Goal: Information Seeking & Learning: Compare options

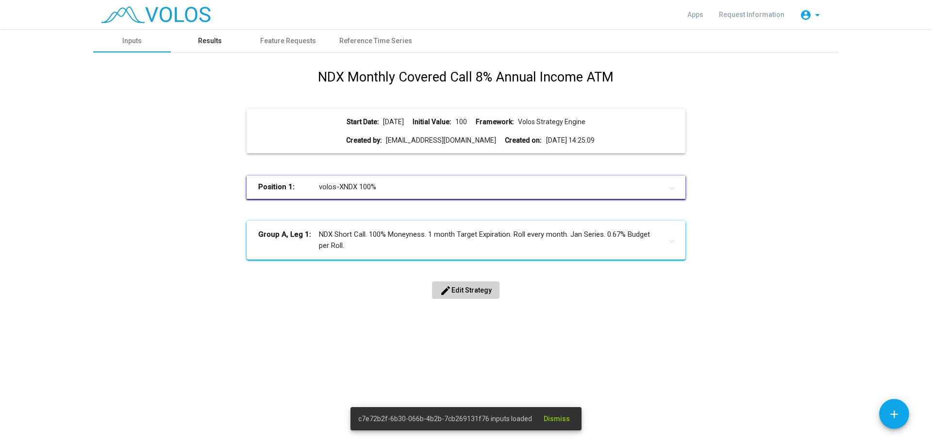
click at [214, 36] on div "Results" at bounding box center [210, 41] width 24 height 10
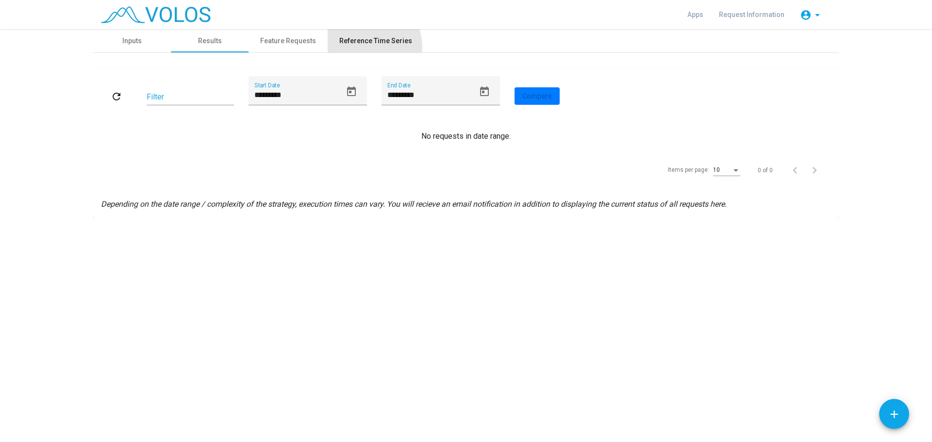
click at [366, 47] on div "Reference Time Series" at bounding box center [376, 40] width 96 height 23
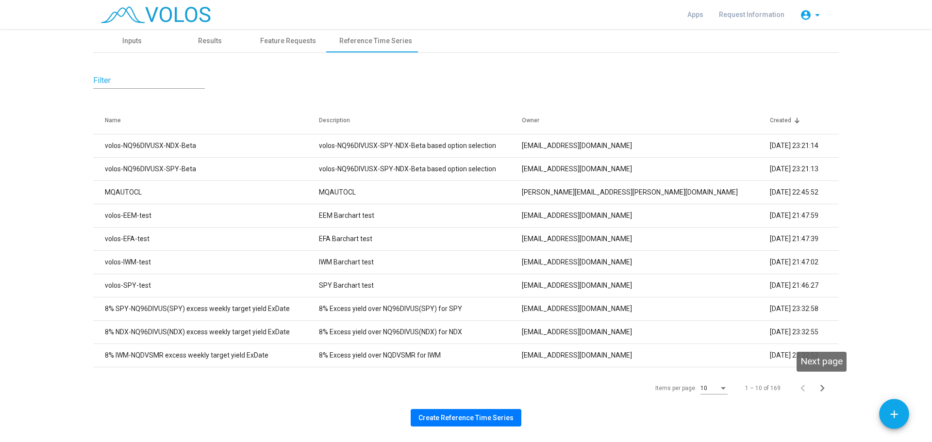
click at [820, 386] on icon "Next page" at bounding box center [822, 388] width 14 height 14
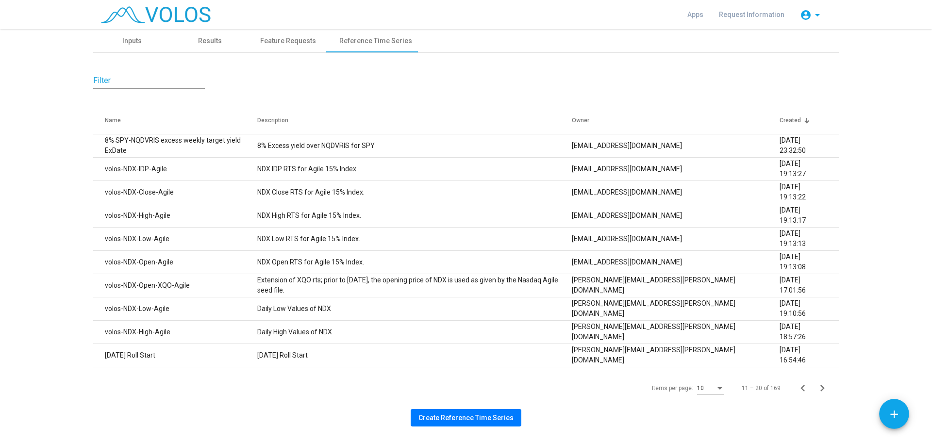
click at [820, 386] on icon "Next page" at bounding box center [822, 388] width 14 height 14
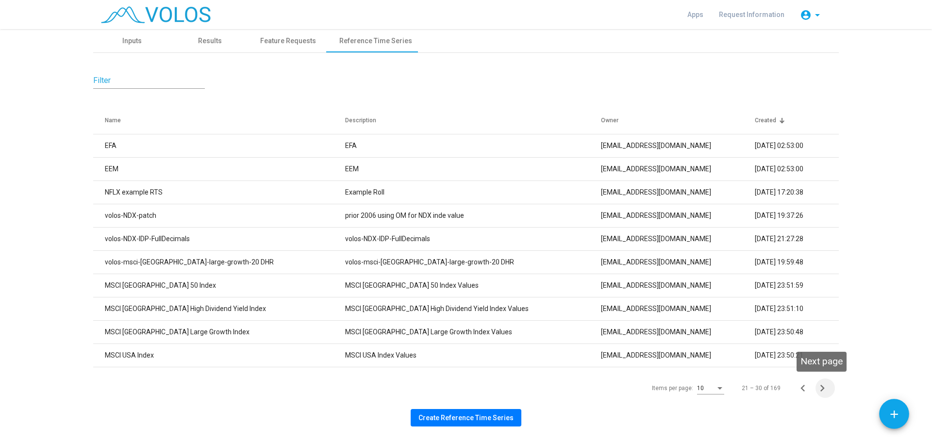
click at [821, 389] on icon "Next page" at bounding box center [822, 388] width 14 height 14
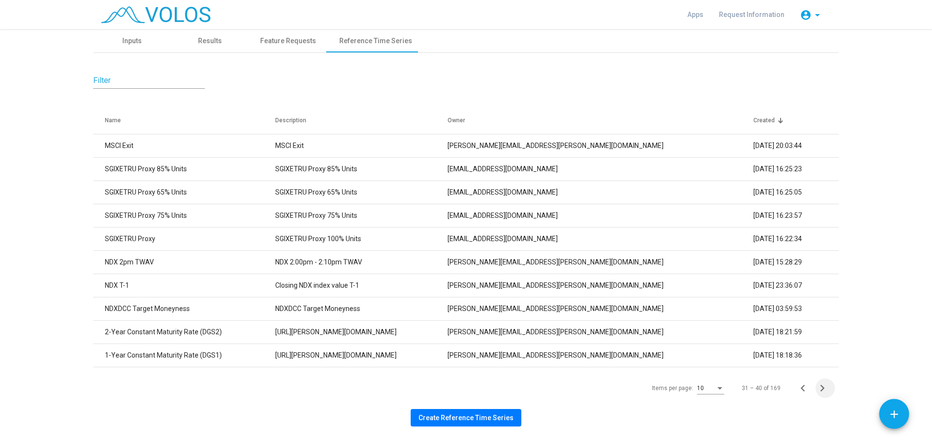
click at [821, 389] on icon "Next page" at bounding box center [822, 388] width 14 height 14
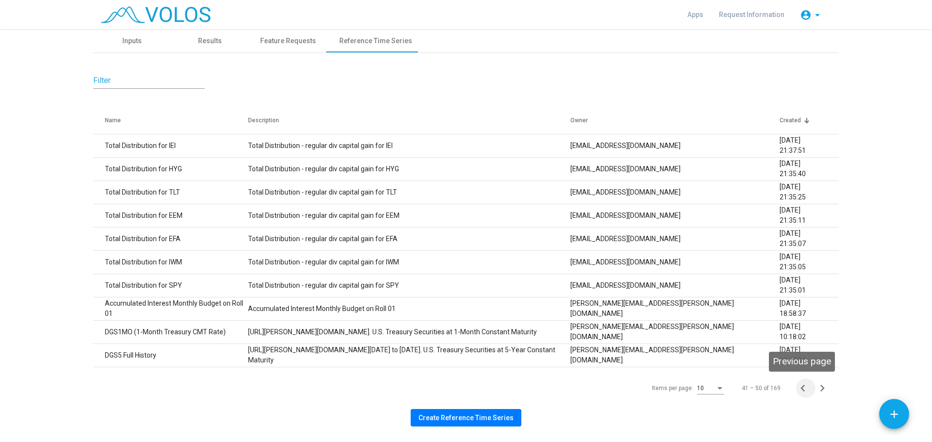
click at [803, 390] on icon "Previous page" at bounding box center [803, 388] width 14 height 14
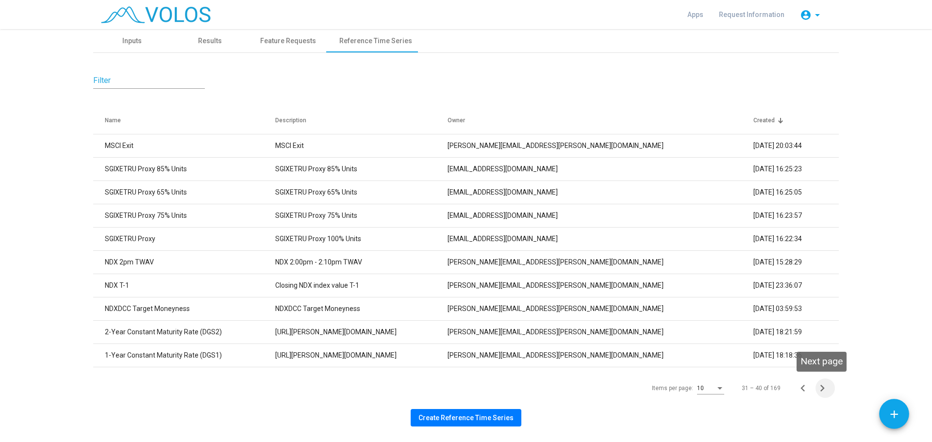
click at [819, 390] on icon "Next page" at bounding box center [822, 388] width 14 height 14
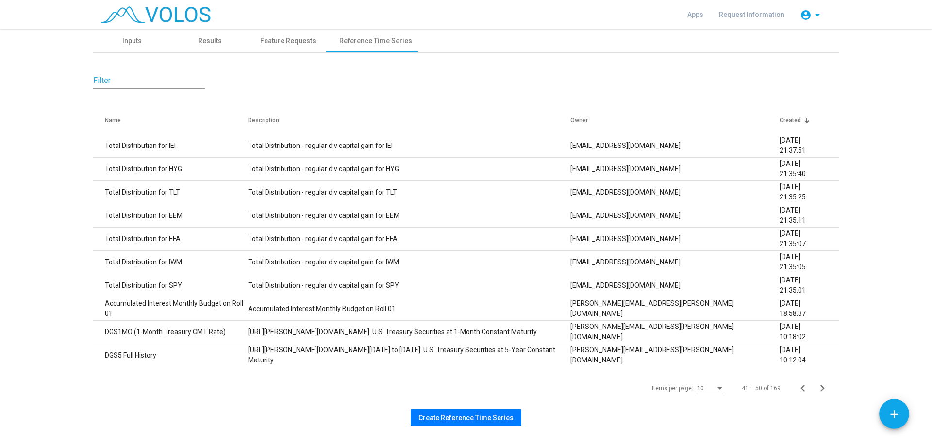
click at [819, 390] on icon "Next page" at bounding box center [822, 388] width 14 height 14
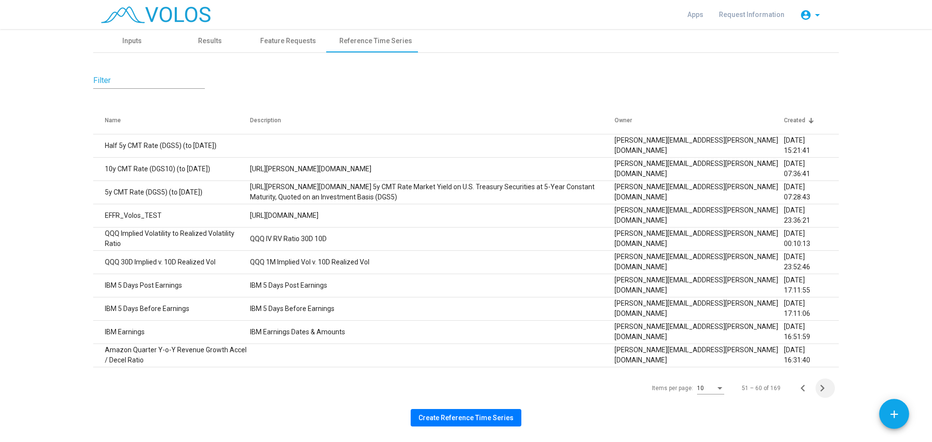
click at [821, 390] on icon "Next page" at bounding box center [822, 388] width 14 height 14
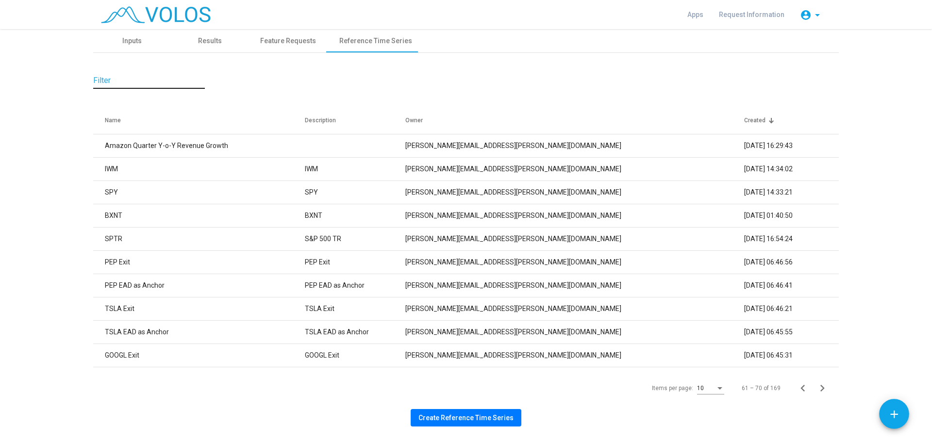
click at [100, 79] on input "Filter" at bounding box center [149, 80] width 112 height 9
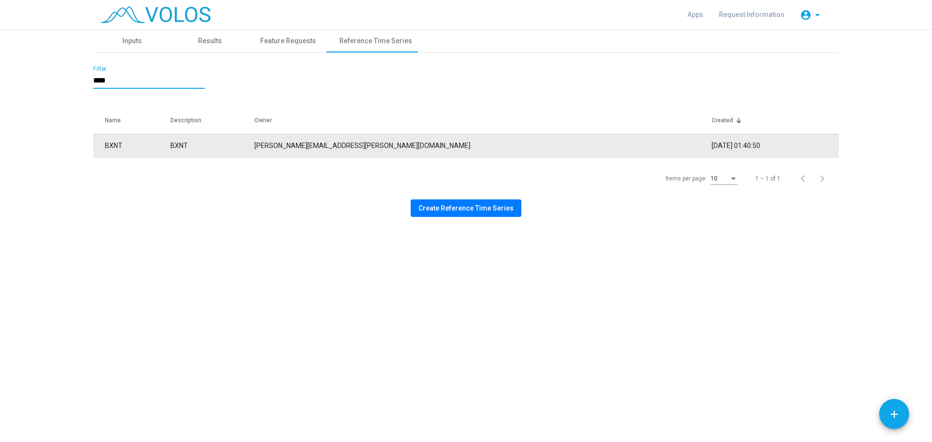
type input "****"
click at [225, 148] on td "BXNT" at bounding box center [212, 145] width 84 height 23
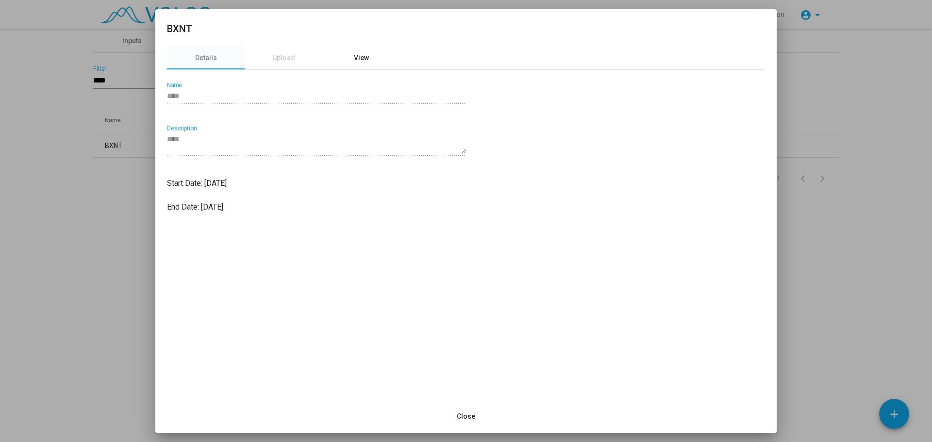
click at [361, 56] on div "View" at bounding box center [361, 58] width 15 height 10
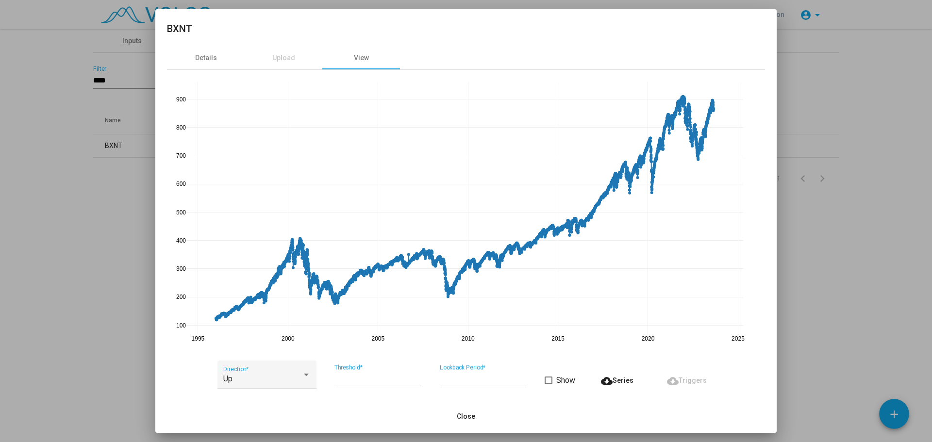
click at [76, 280] on div at bounding box center [466, 221] width 932 height 442
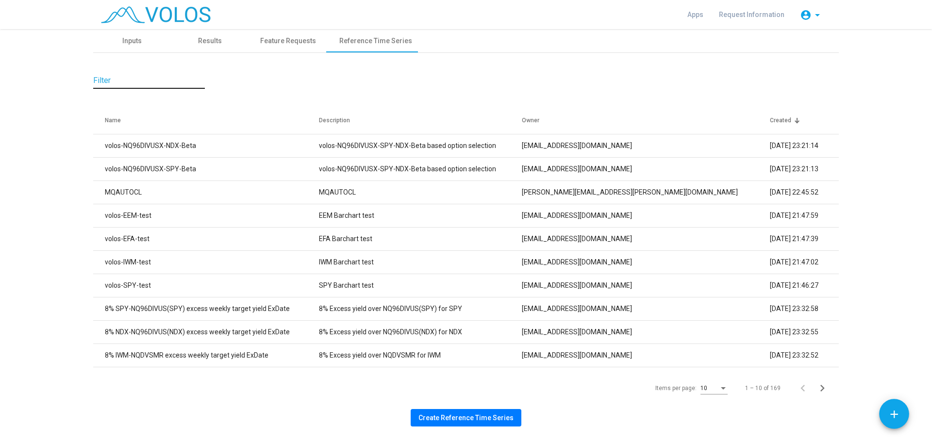
click at [165, 78] on input "Filter" at bounding box center [149, 80] width 112 height 9
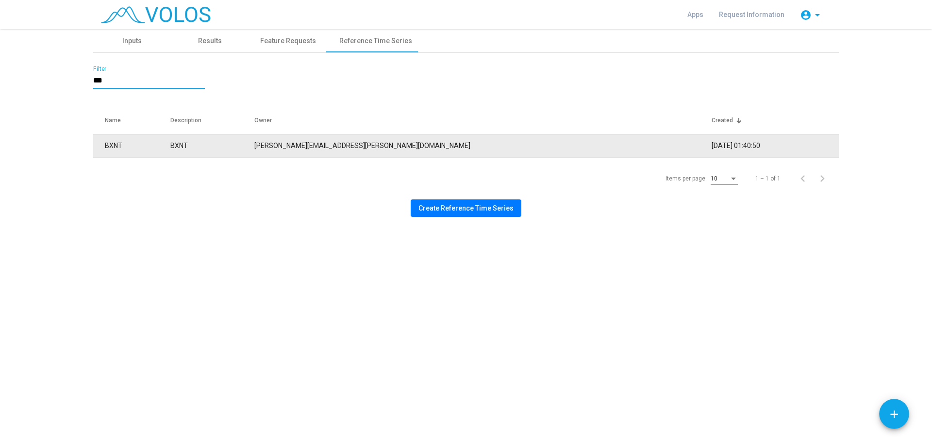
type input "***"
click at [509, 146] on td "tom.corcoran@volossoftware.com" at bounding box center [482, 145] width 457 height 23
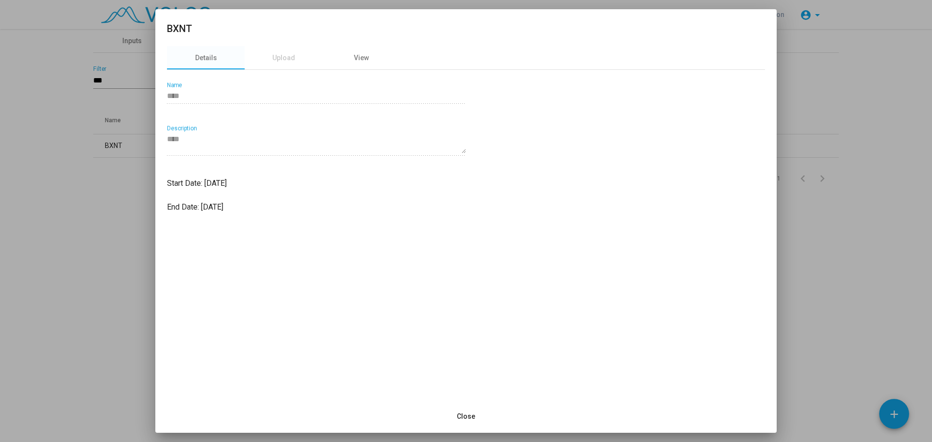
click at [129, 198] on div at bounding box center [466, 221] width 932 height 442
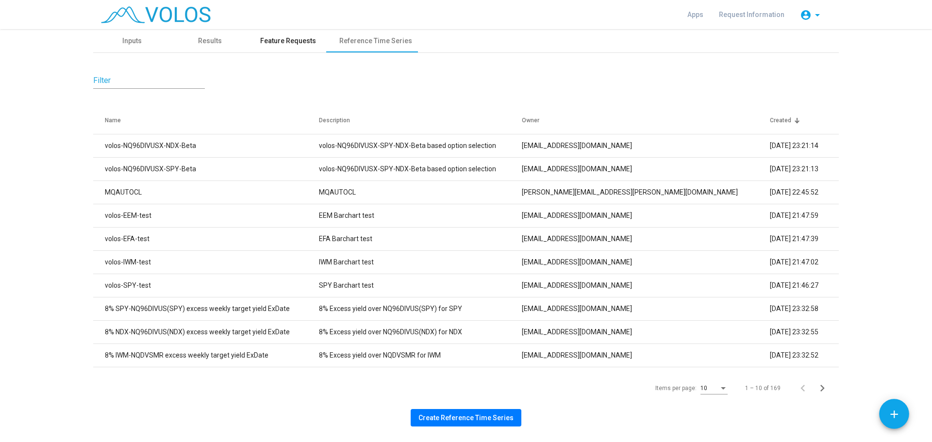
click at [274, 39] on div "Feature Requests" at bounding box center [288, 41] width 56 height 10
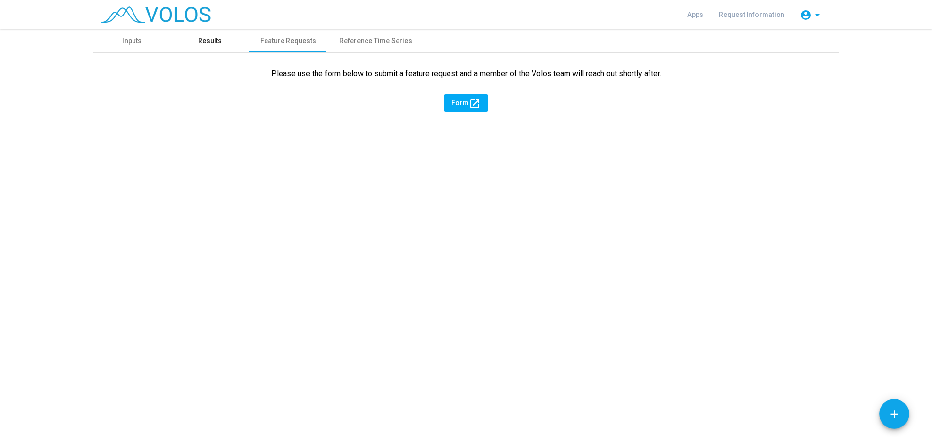
click at [197, 39] on div "Results" at bounding box center [210, 40] width 78 height 23
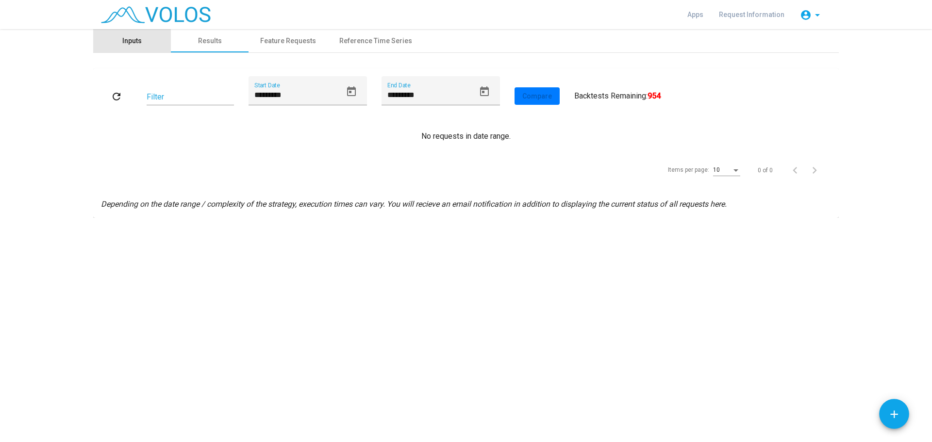
click at [132, 39] on div "Inputs" at bounding box center [131, 41] width 19 height 10
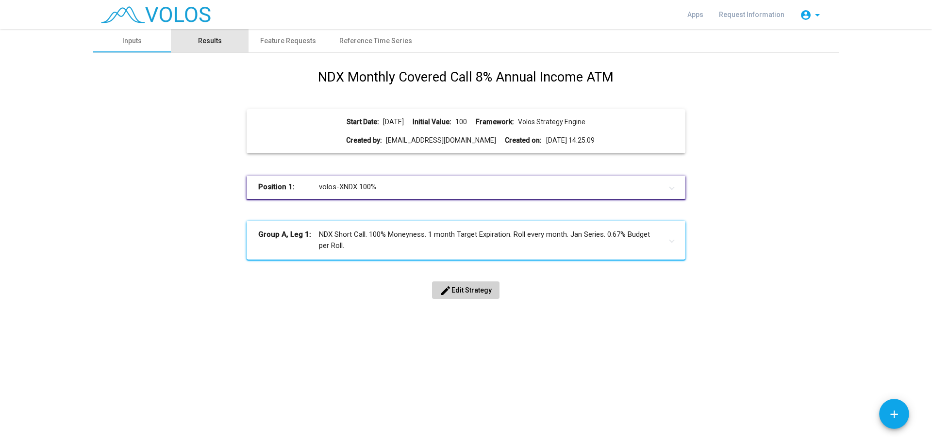
click at [197, 45] on div "Results" at bounding box center [210, 40] width 78 height 23
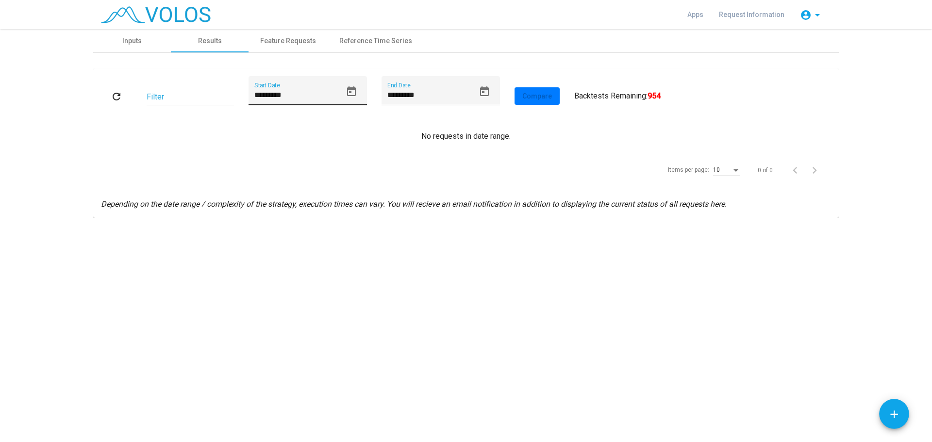
click at [350, 89] on icon "Open calendar" at bounding box center [351, 91] width 9 height 10
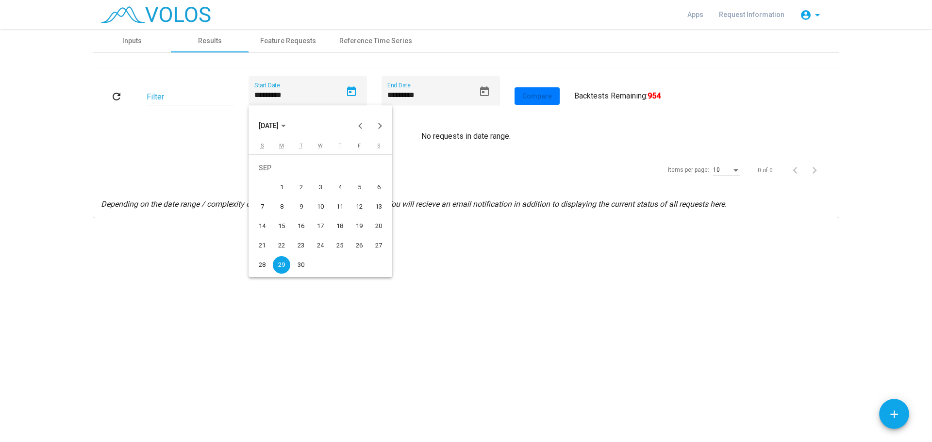
click at [279, 126] on span "SEP 2025" at bounding box center [269, 126] width 20 height 8
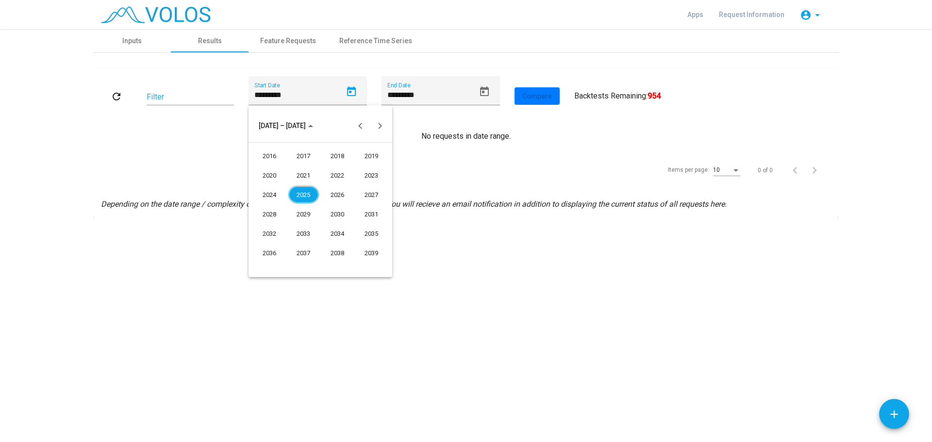
click at [274, 154] on div "2016" at bounding box center [269, 155] width 31 height 17
click at [545, 100] on div at bounding box center [466, 221] width 932 height 442
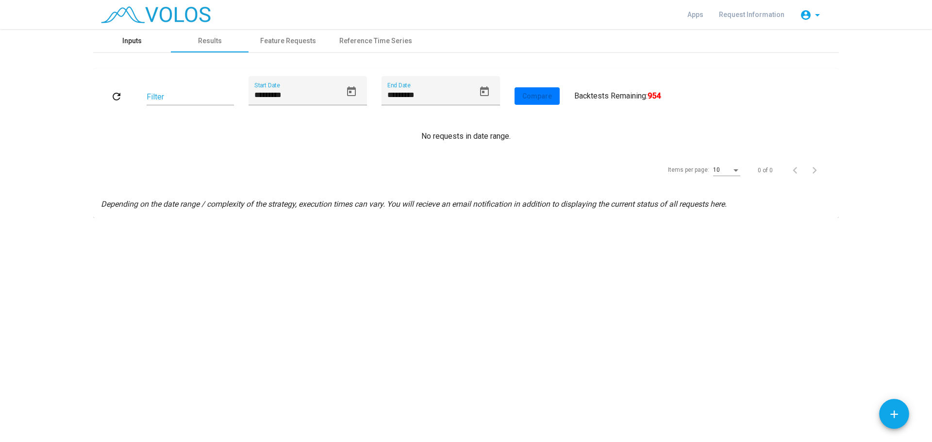
click at [139, 35] on div "Inputs" at bounding box center [132, 40] width 78 height 23
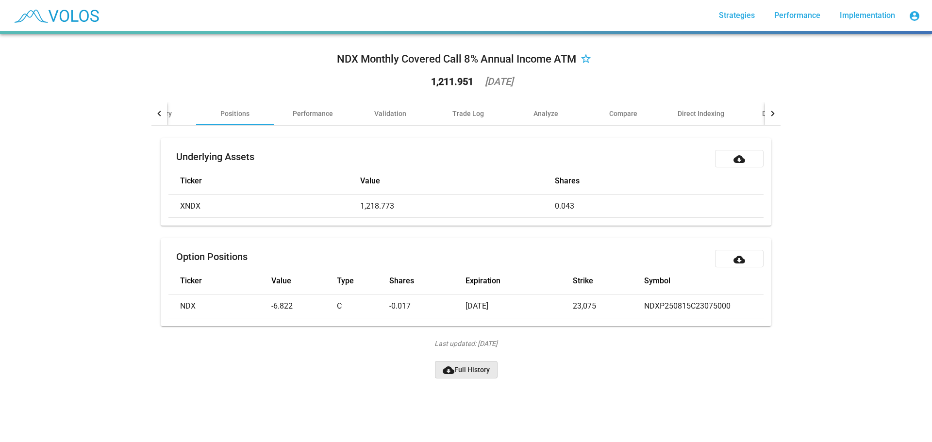
click at [454, 374] on span "cloud_download Full History" at bounding box center [466, 370] width 47 height 8
click at [398, 109] on div "Validation" at bounding box center [390, 114] width 32 height 10
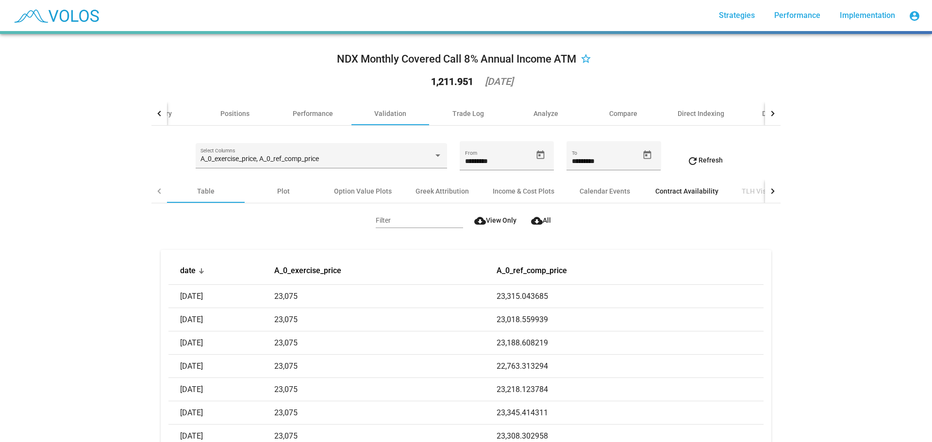
click at [683, 194] on div "Contract Availability" at bounding box center [686, 191] width 63 height 10
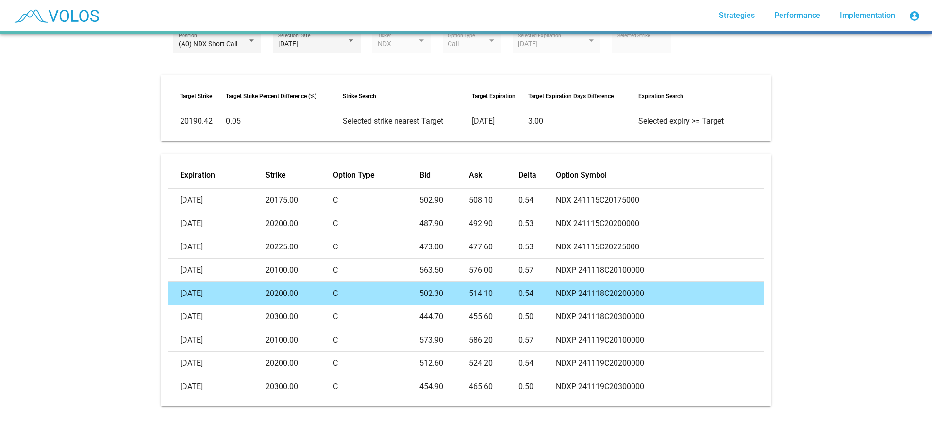
scroll to position [194, 0]
click at [398, 286] on td "C" at bounding box center [376, 293] width 87 height 23
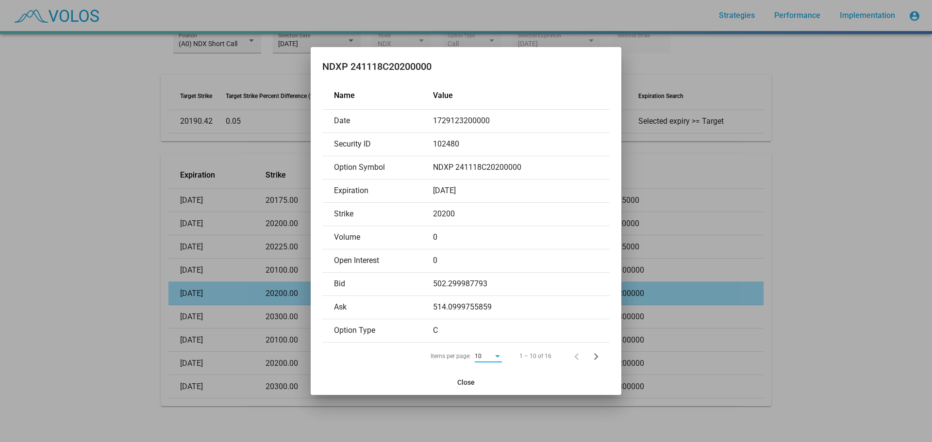
click at [62, 286] on div at bounding box center [466, 221] width 932 height 442
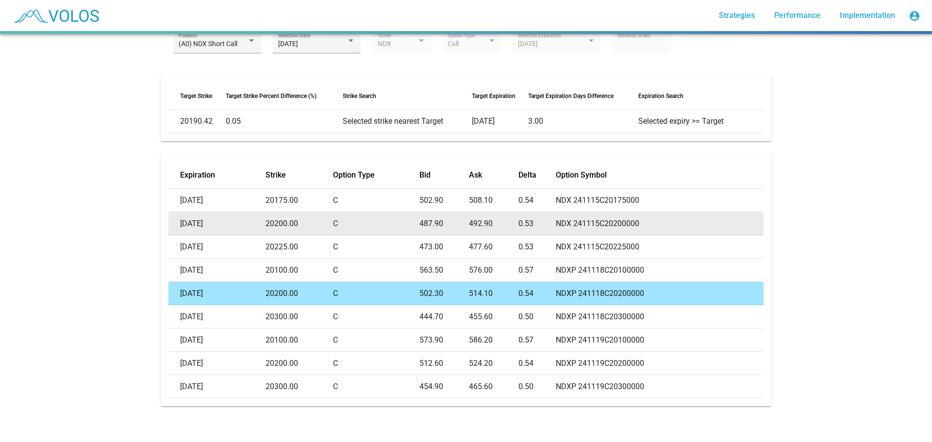
click at [553, 217] on td "0.53" at bounding box center [536, 223] width 37 height 23
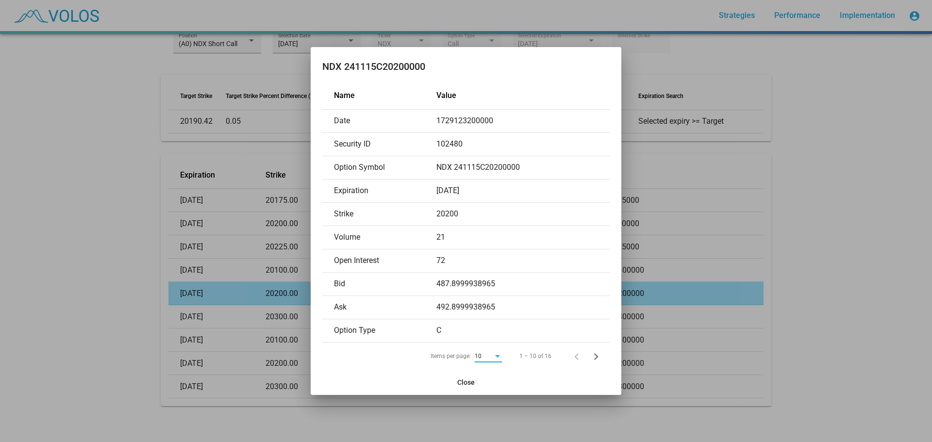
click at [197, 208] on div at bounding box center [466, 221] width 932 height 442
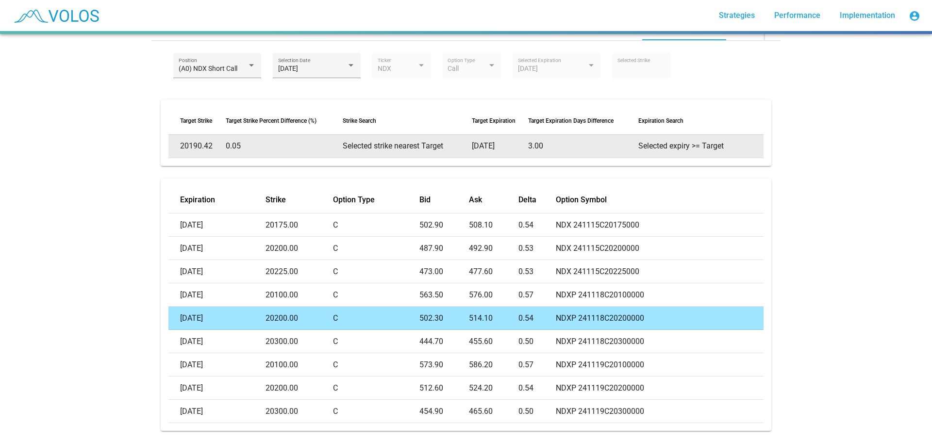
scroll to position [97, 0]
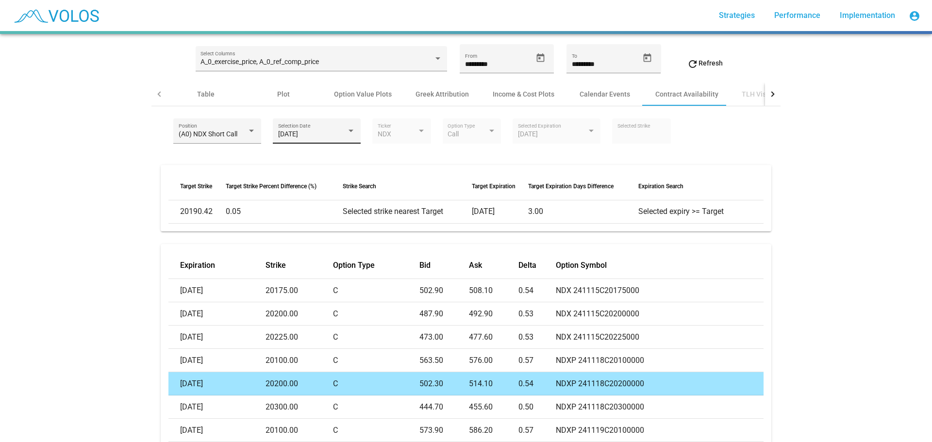
click at [334, 131] on div "2024-10-17" at bounding box center [312, 135] width 69 height 8
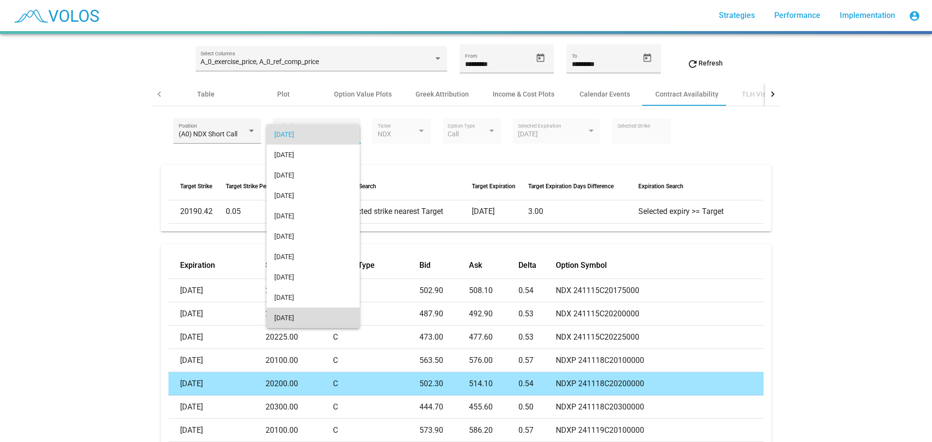
click at [296, 318] on span "2025-07-17" at bounding box center [313, 318] width 78 height 20
type input "*****"
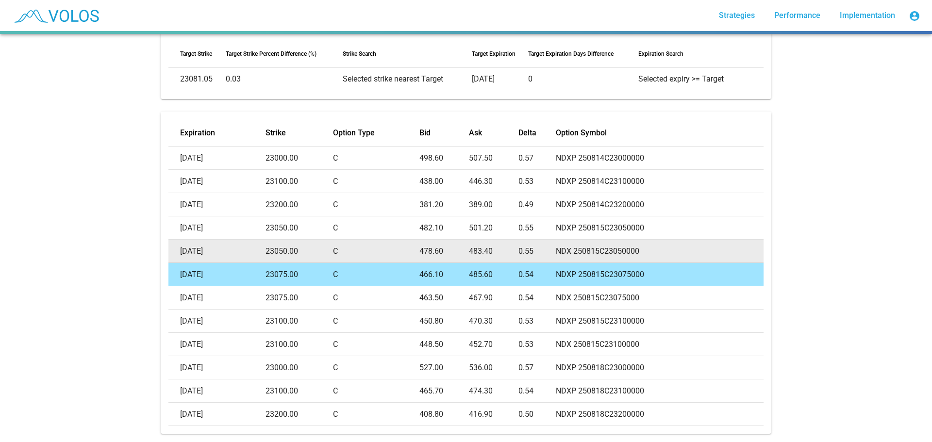
scroll to position [264, 0]
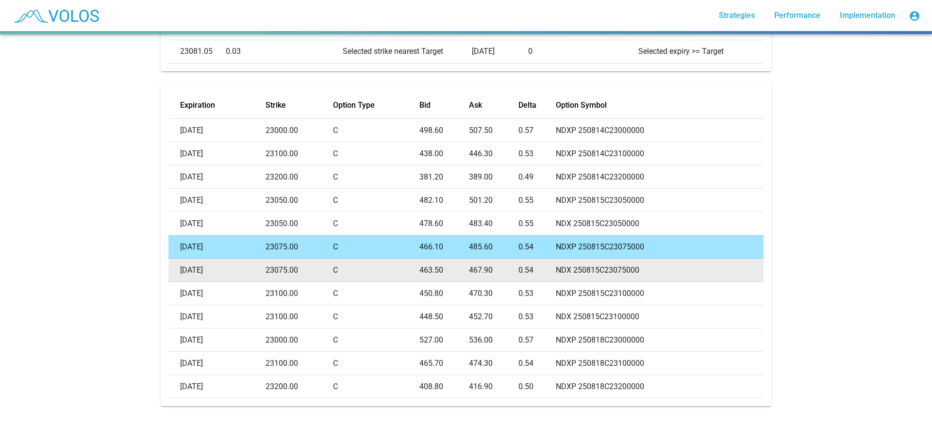
click at [369, 265] on td "C" at bounding box center [376, 270] width 87 height 23
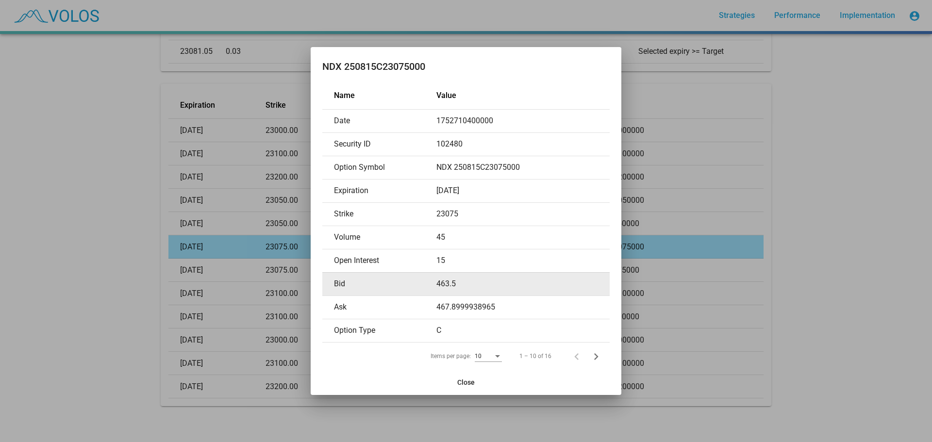
drag, startPoint x: 455, startPoint y: 286, endPoint x: 427, endPoint y: 286, distance: 27.7
click at [427, 286] on tr "Bid 463.5" at bounding box center [465, 283] width 287 height 23
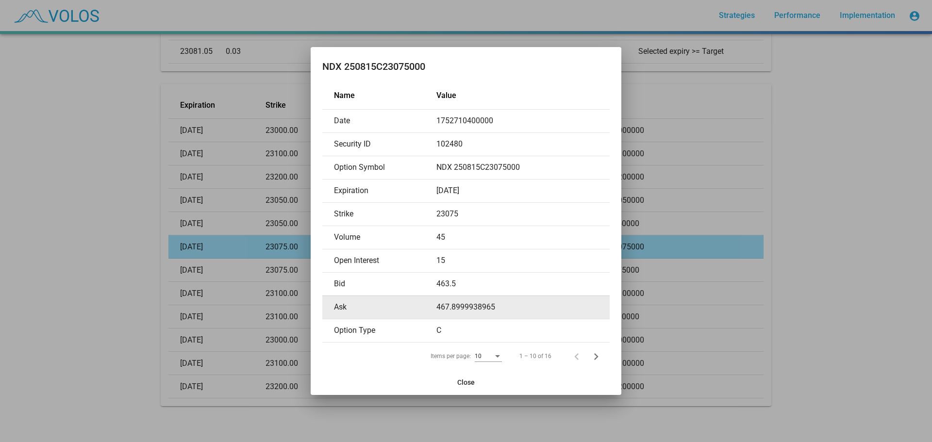
copy tr "463.5"
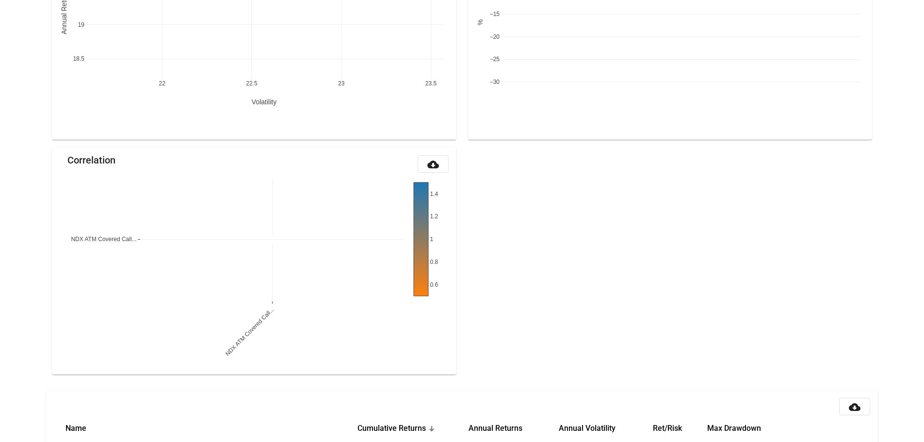
scroll to position [961, 0]
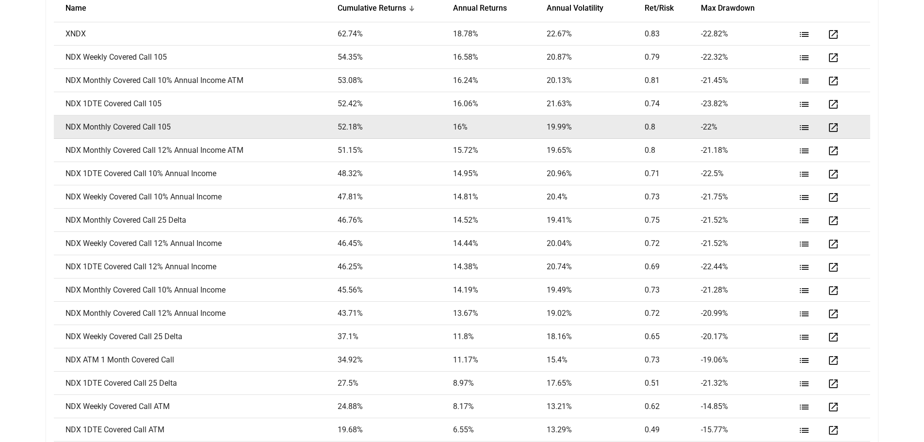
scroll to position [1357, 0]
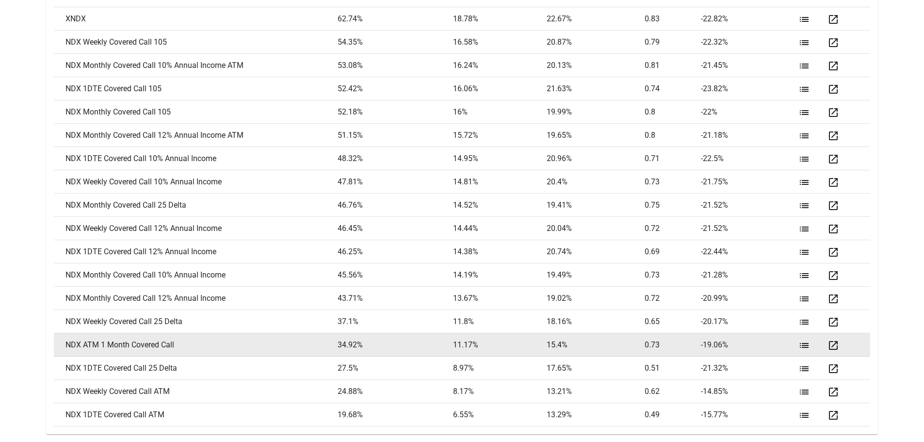
click at [832, 344] on mat-icon "open_in_new" at bounding box center [834, 346] width 12 height 12
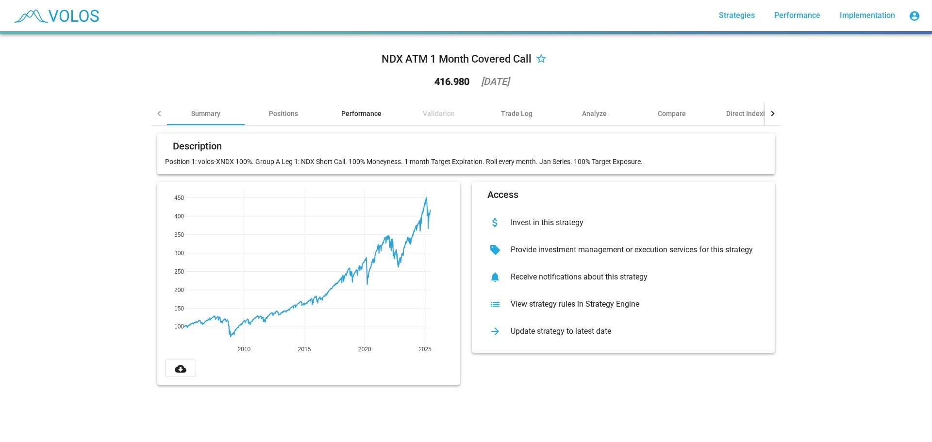
click at [356, 114] on div "Performance" at bounding box center [361, 114] width 40 height 10
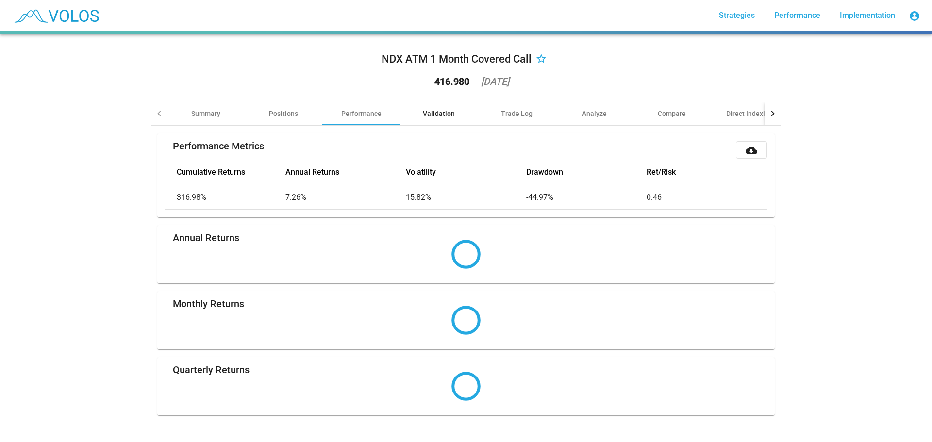
click at [430, 112] on div "Validation" at bounding box center [439, 114] width 32 height 10
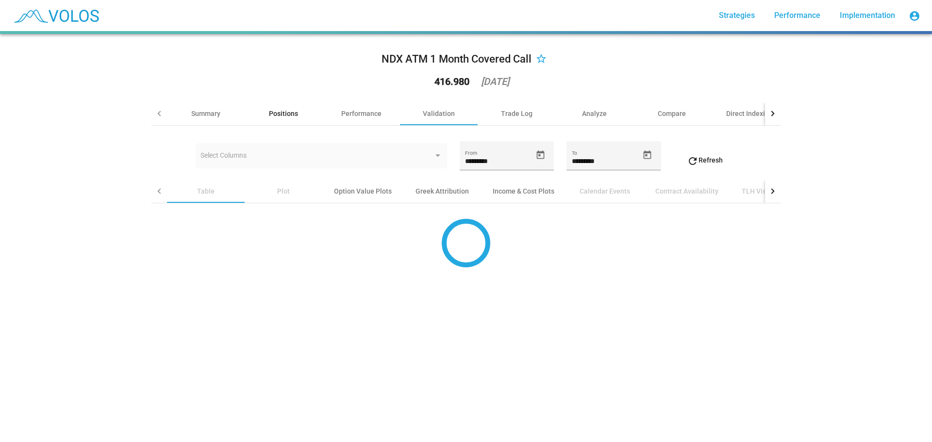
click at [286, 112] on div "Positions" at bounding box center [283, 114] width 29 height 10
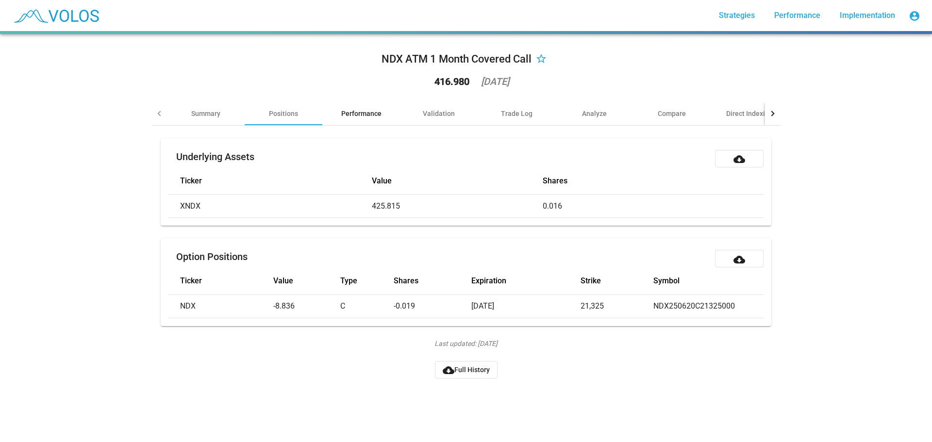
click at [357, 121] on div "Performance" at bounding box center [361, 113] width 78 height 23
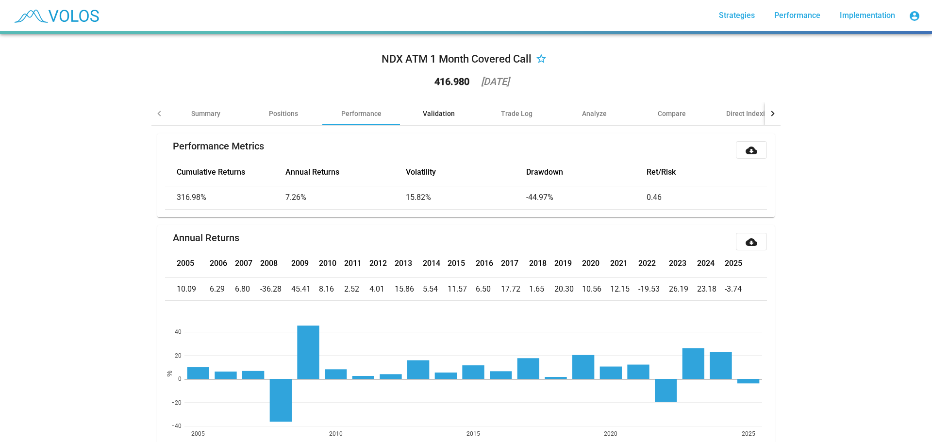
click at [436, 110] on div "Validation" at bounding box center [439, 114] width 32 height 10
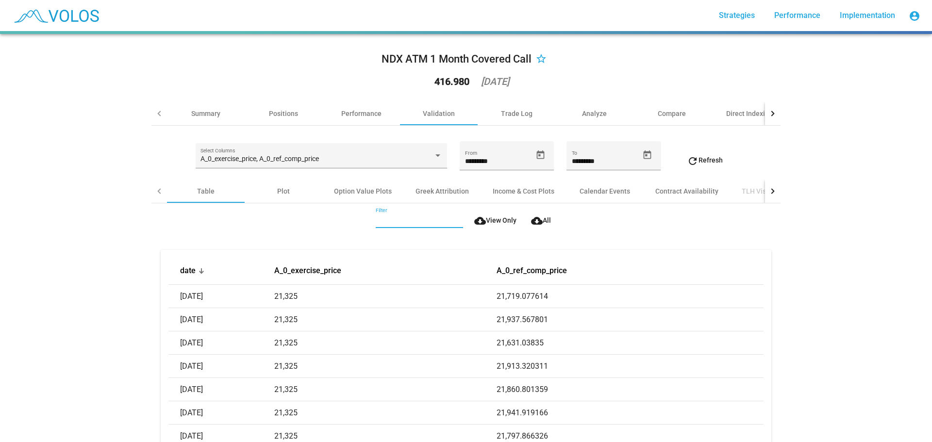
click at [422, 220] on input "Filter" at bounding box center [419, 221] width 87 height 8
click at [284, 196] on div "Plot" at bounding box center [283, 191] width 13 height 10
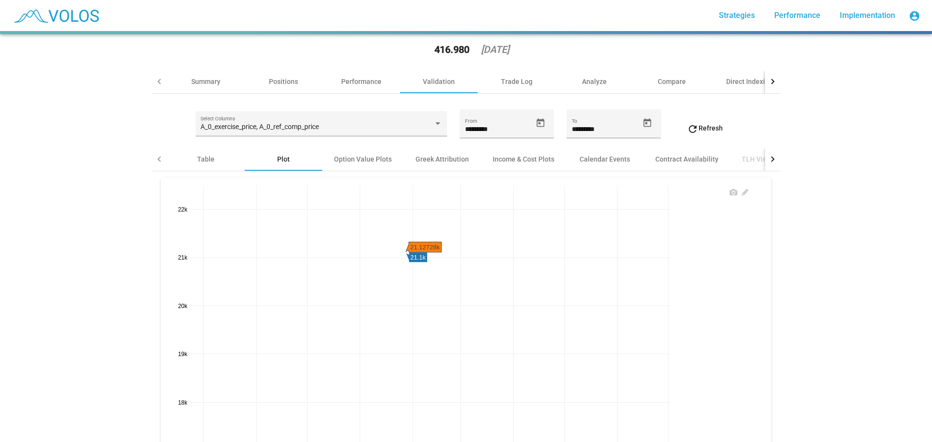
scroll to position [49, 0]
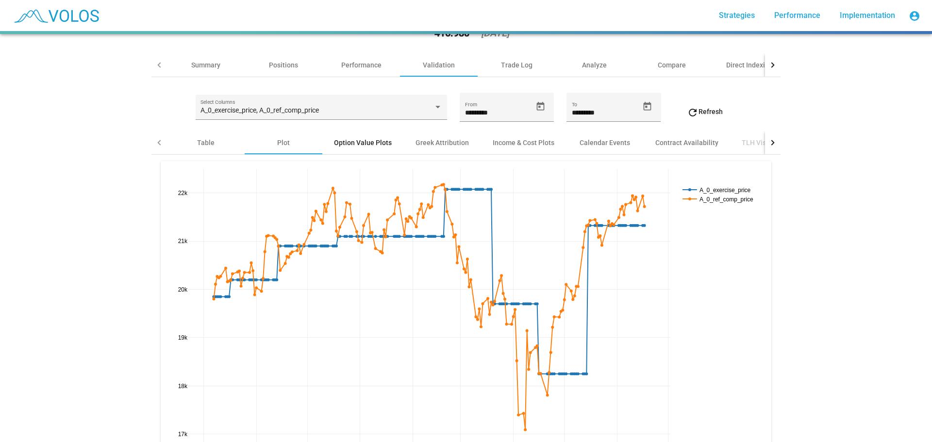
click at [350, 145] on div "Option Value Plots" at bounding box center [363, 143] width 58 height 10
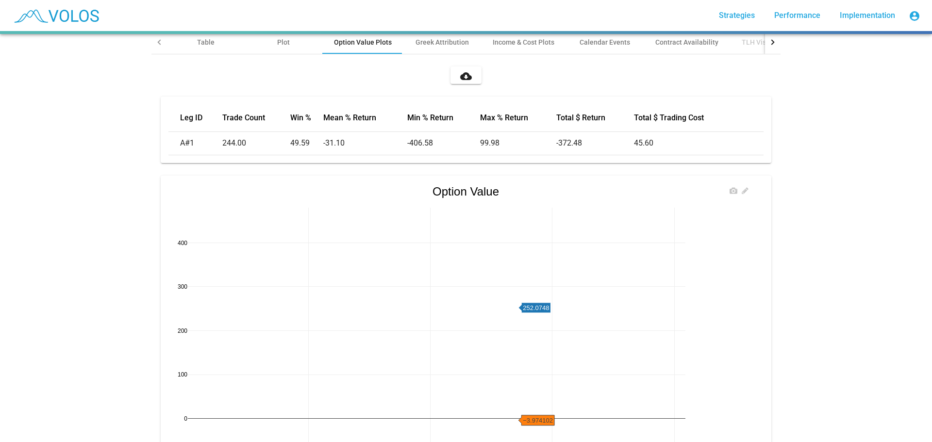
scroll to position [97, 0]
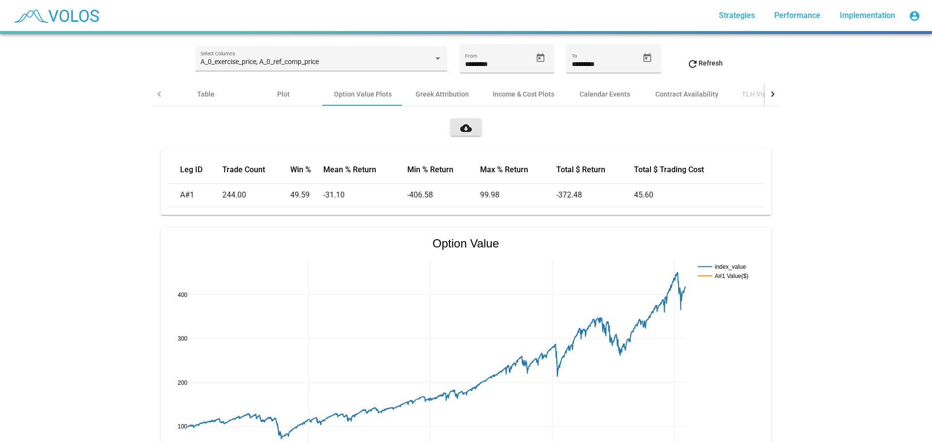
click at [467, 128] on mat-icon "cloud_download" at bounding box center [466, 128] width 12 height 12
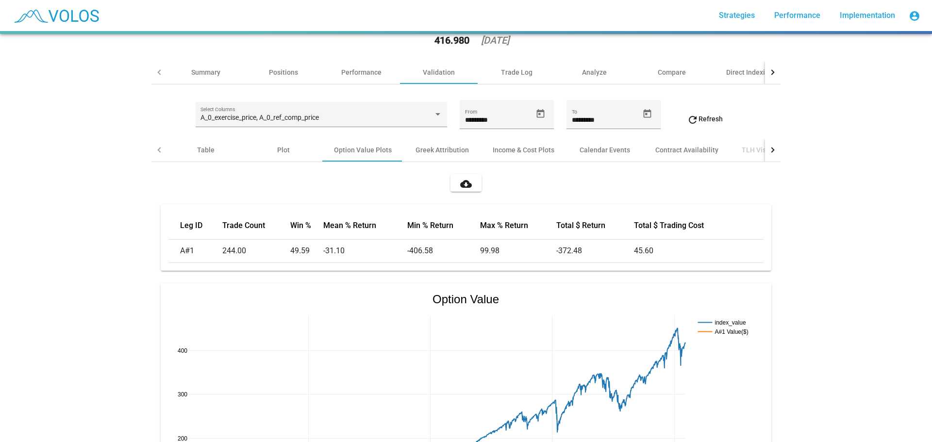
scroll to position [0, 0]
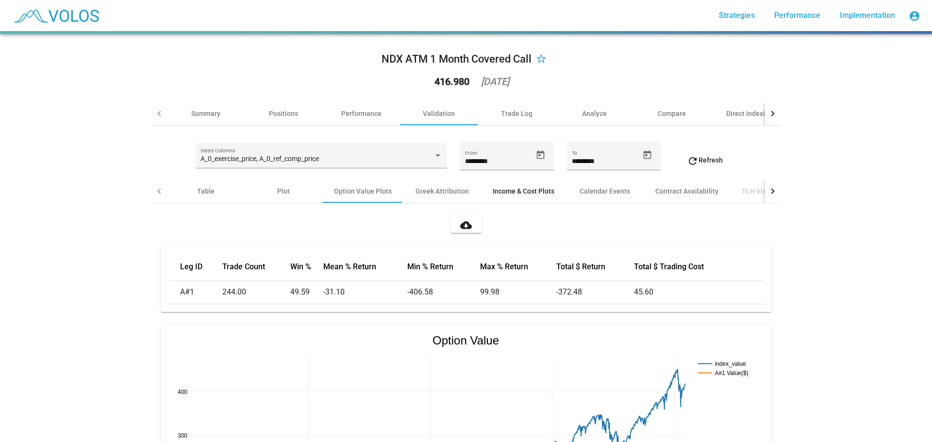
click at [528, 184] on div "Income & Cost Plots" at bounding box center [523, 191] width 85 height 23
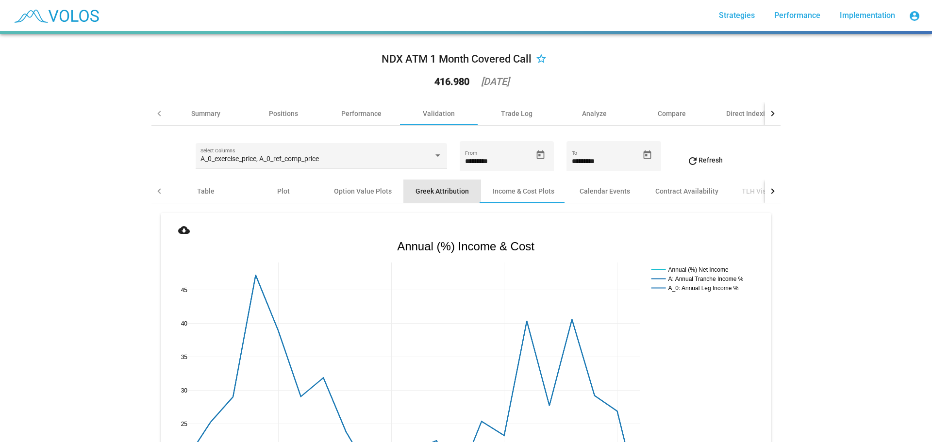
click at [437, 191] on div "Greek Attribution" at bounding box center [441, 191] width 53 height 10
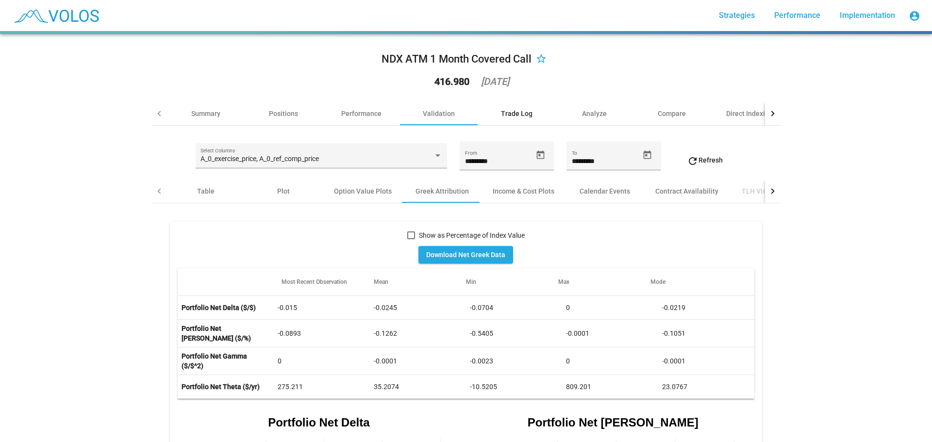
click at [521, 114] on div "Trade Log" at bounding box center [517, 114] width 32 height 10
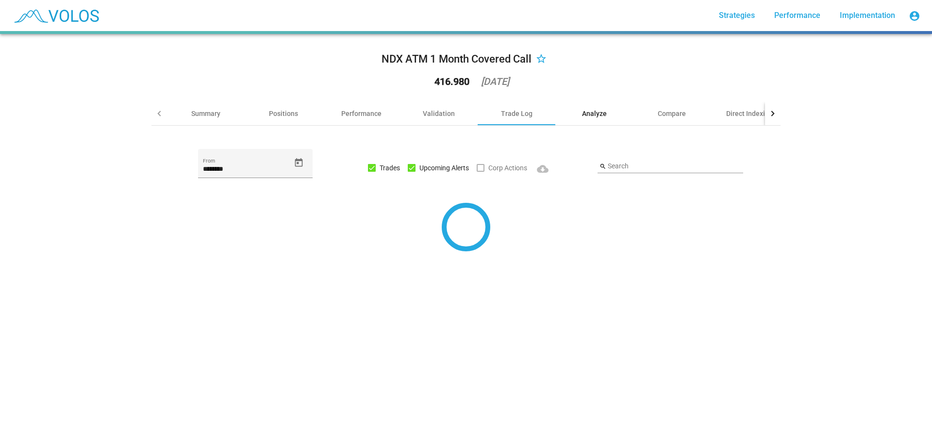
click at [583, 108] on div "Analyze" at bounding box center [594, 113] width 78 height 23
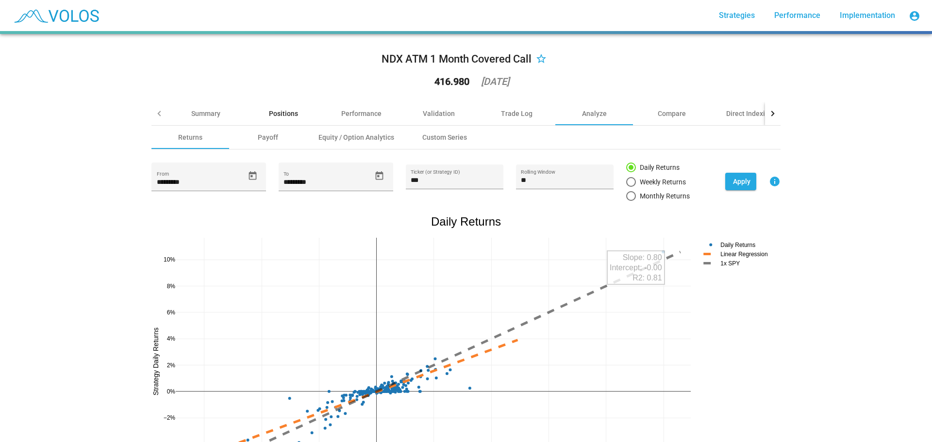
click at [285, 113] on div "Positions" at bounding box center [283, 114] width 29 height 10
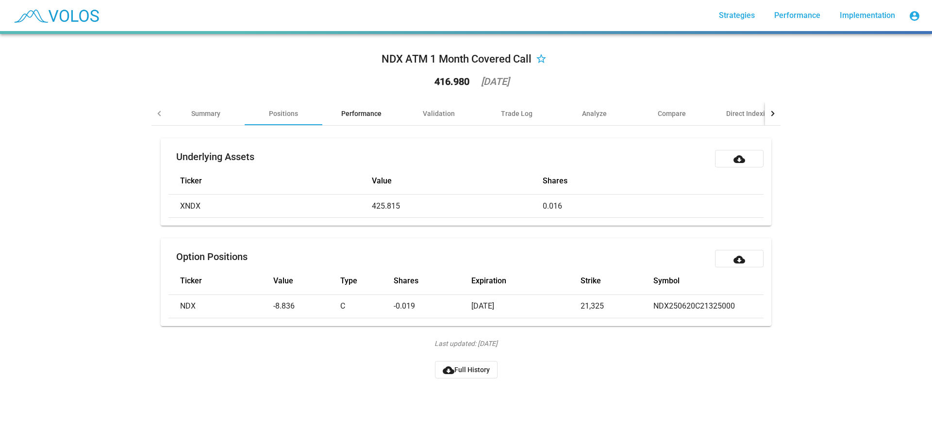
click at [348, 109] on div "Performance" at bounding box center [361, 114] width 40 height 10
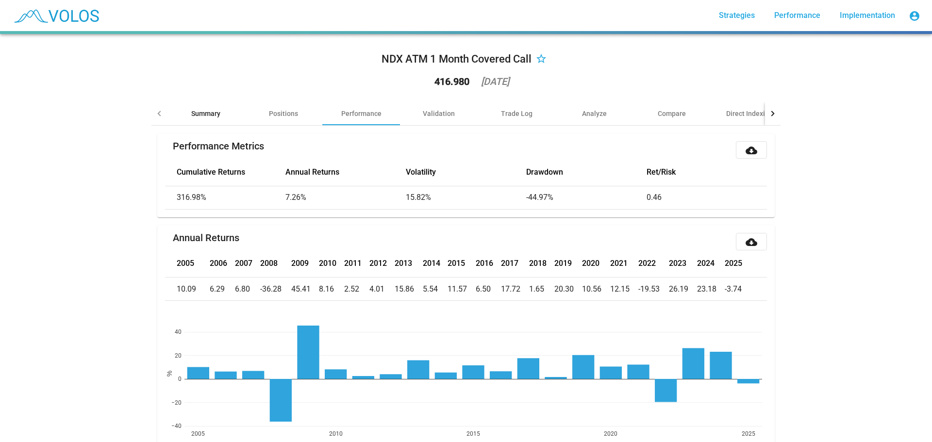
click at [201, 115] on div "Summary" at bounding box center [205, 114] width 29 height 10
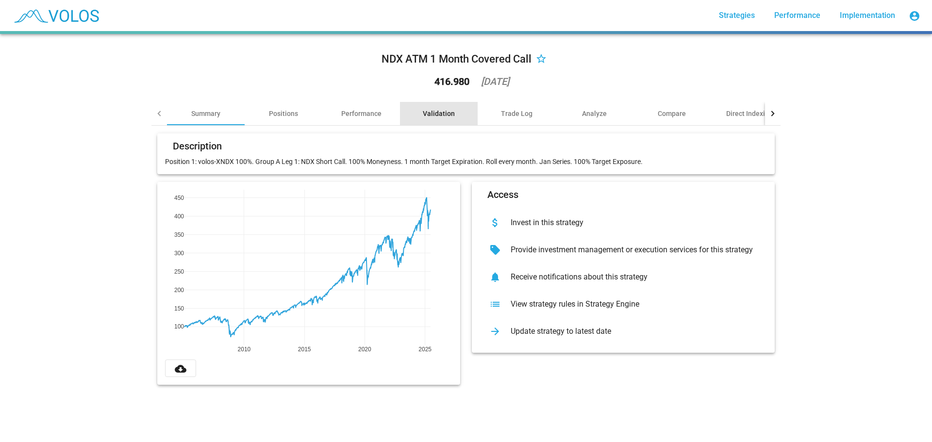
click at [437, 112] on div "Validation" at bounding box center [439, 114] width 32 height 10
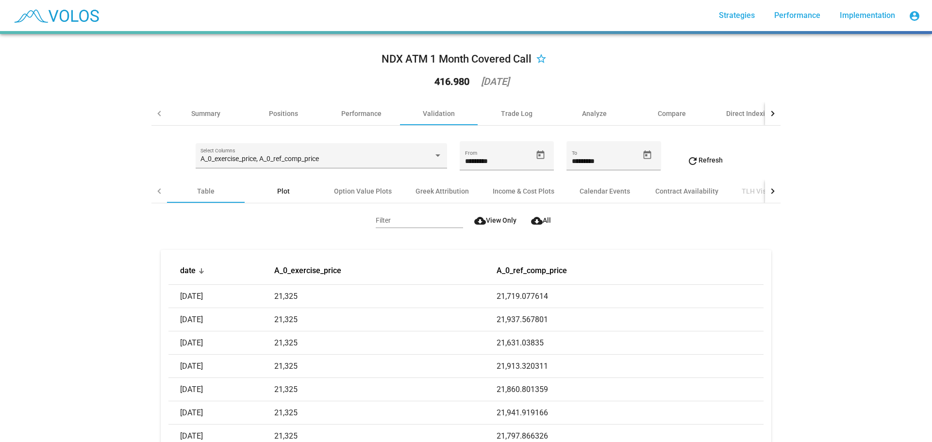
click at [288, 194] on div "Plot" at bounding box center [284, 191] width 78 height 23
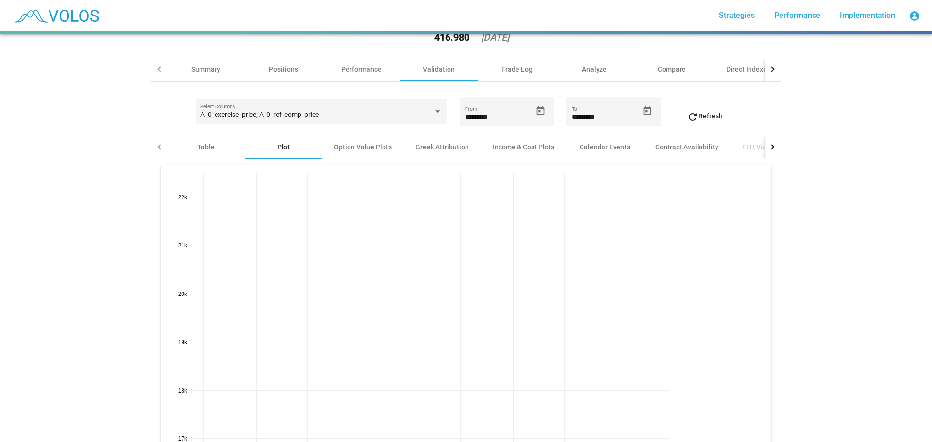
scroll to position [59, 0]
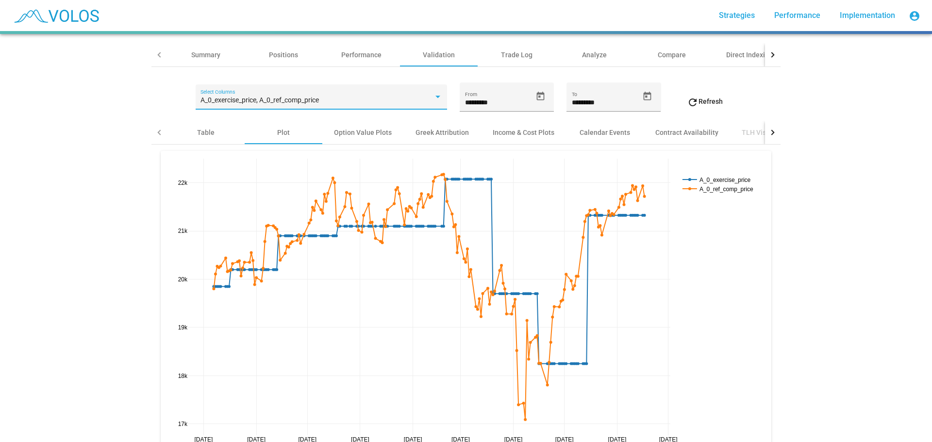
click at [418, 97] on div "A_0_exercise_price, A_0_ref_comp_price" at bounding box center [316, 101] width 232 height 8
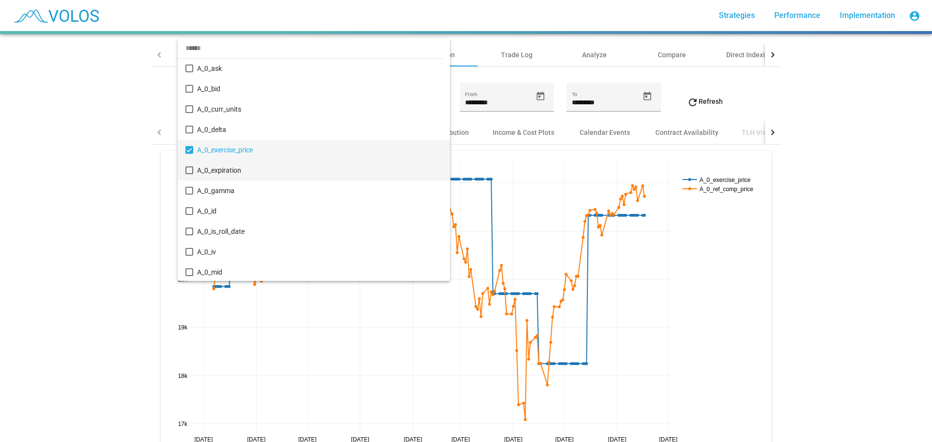
scroll to position [0, 0]
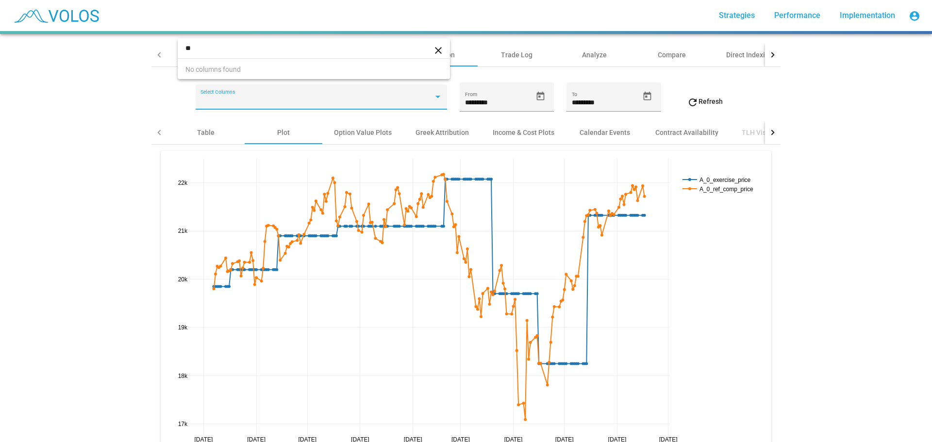
type input "*"
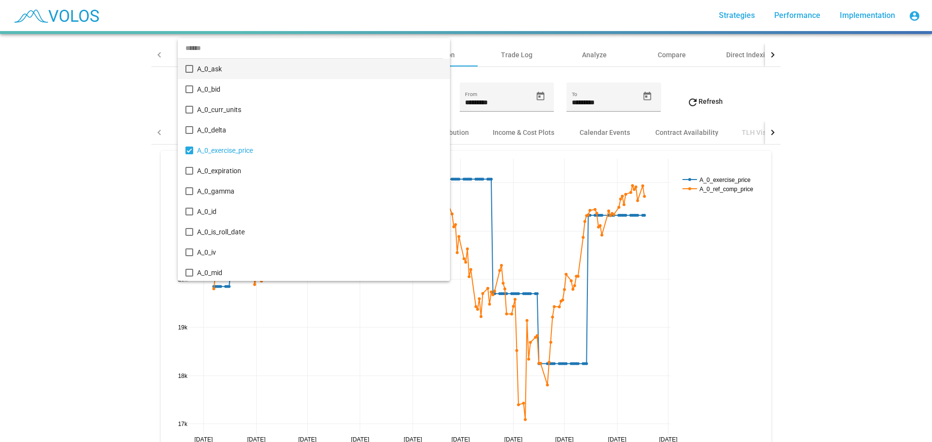
click at [106, 188] on div at bounding box center [466, 221] width 932 height 442
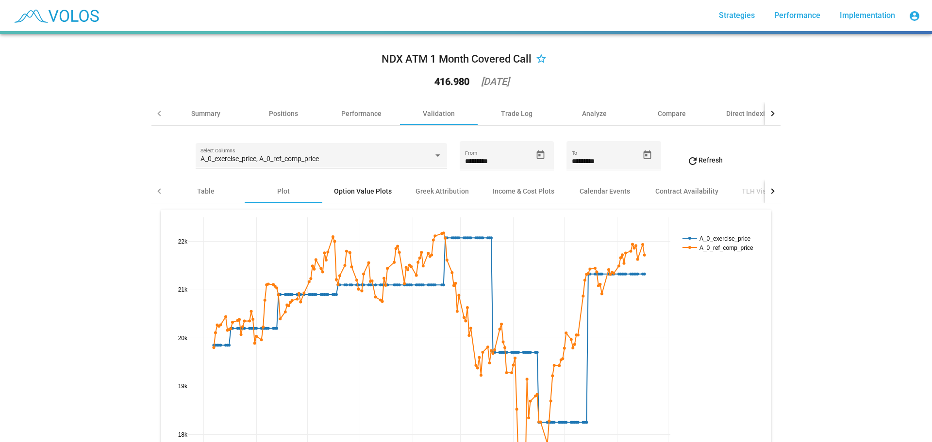
click at [373, 193] on div "Option Value Plots" at bounding box center [363, 191] width 58 height 10
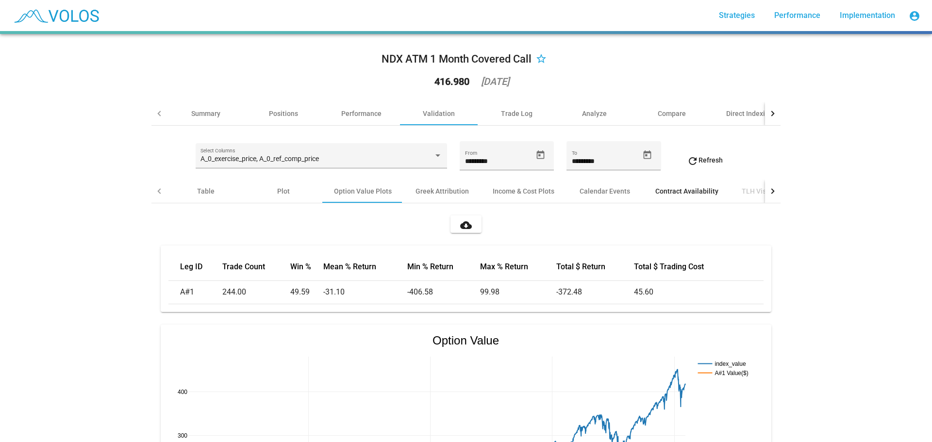
click at [671, 193] on div "Contract Availability" at bounding box center [686, 191] width 63 height 10
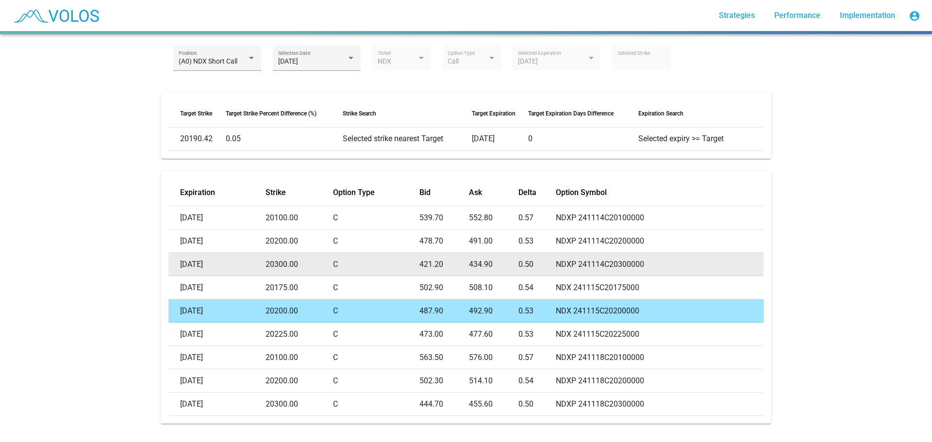
scroll to position [146, 0]
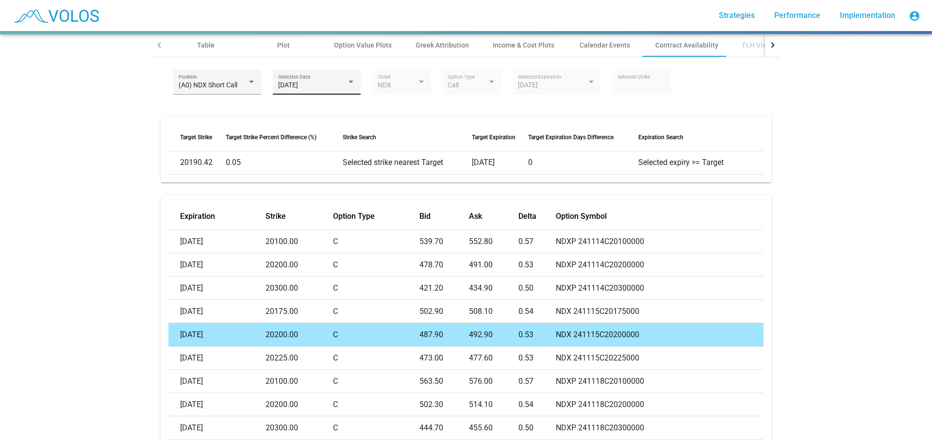
click at [333, 93] on div "2024-10-17 Selection Date" at bounding box center [317, 85] width 78 height 20
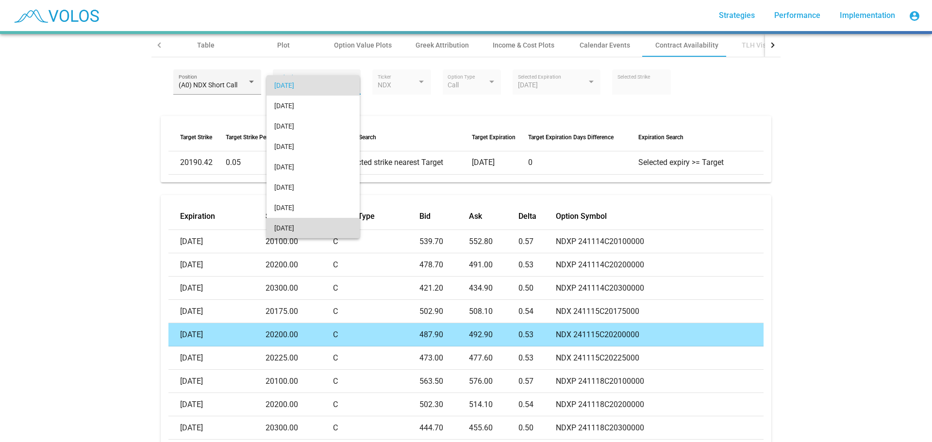
click at [306, 227] on span "[DATE]" at bounding box center [313, 228] width 78 height 20
type input "*****"
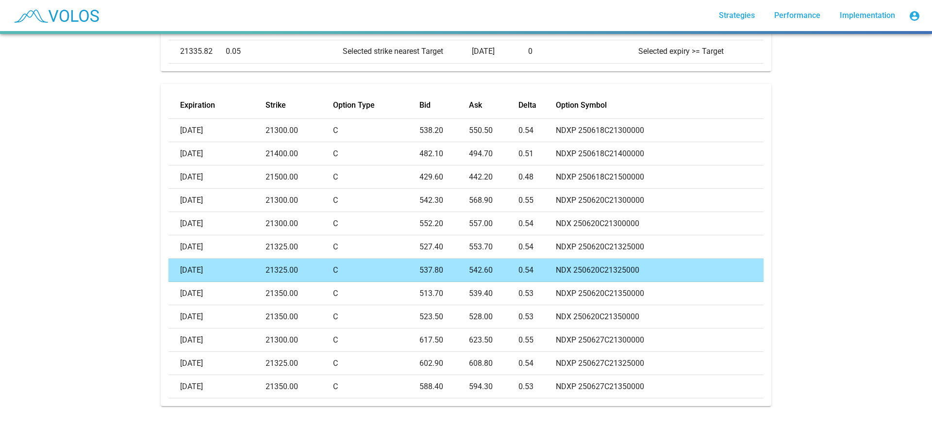
scroll to position [264, 0]
drag, startPoint x: 421, startPoint y: 259, endPoint x: 443, endPoint y: 263, distance: 22.8
click at [443, 263] on td "537.80" at bounding box center [443, 270] width 49 height 23
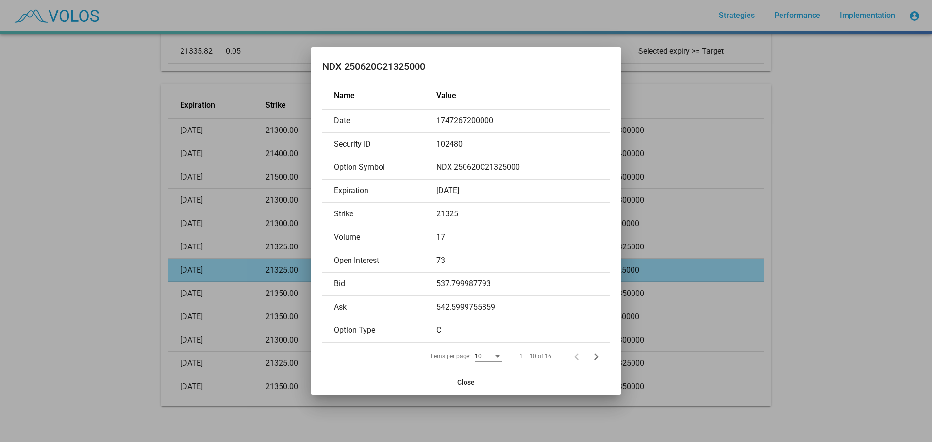
copy td "537.80"
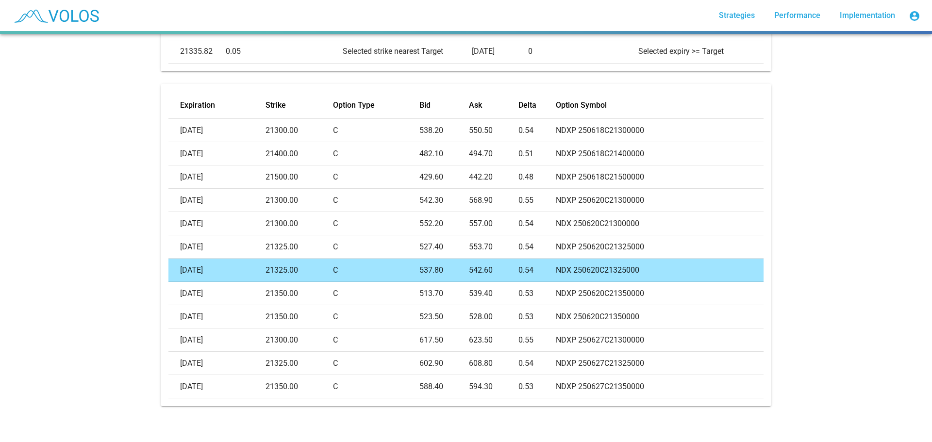
click at [416, 259] on td "C" at bounding box center [376, 270] width 87 height 23
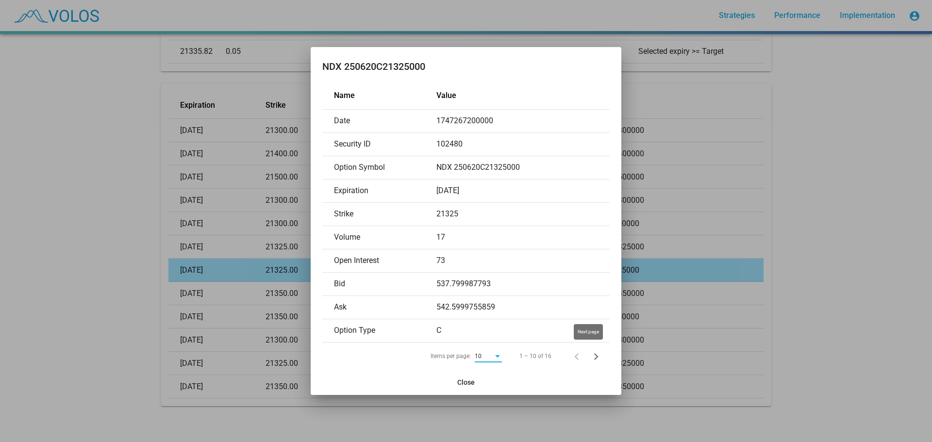
click at [592, 356] on icon "Next page" at bounding box center [596, 357] width 14 height 14
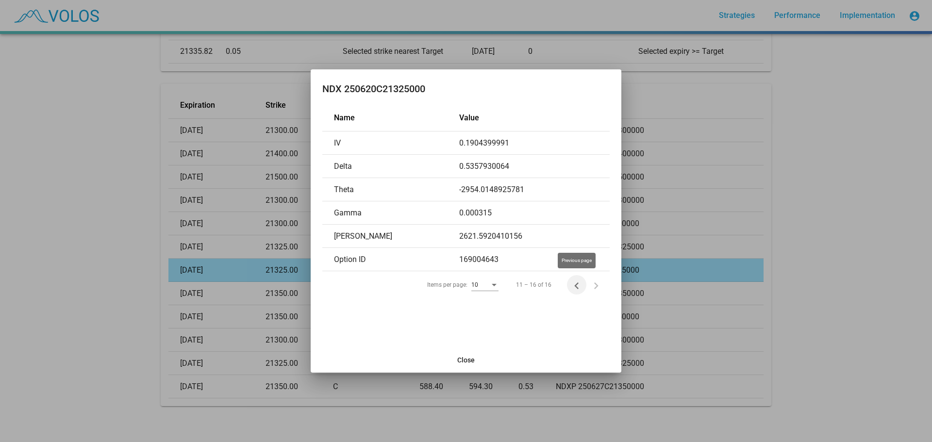
click at [576, 288] on icon "Previous page" at bounding box center [577, 286] width 14 height 14
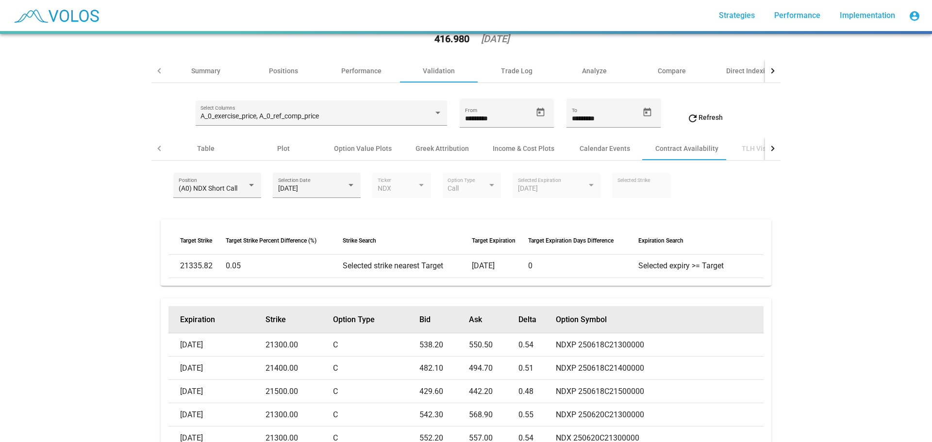
scroll to position [0, 0]
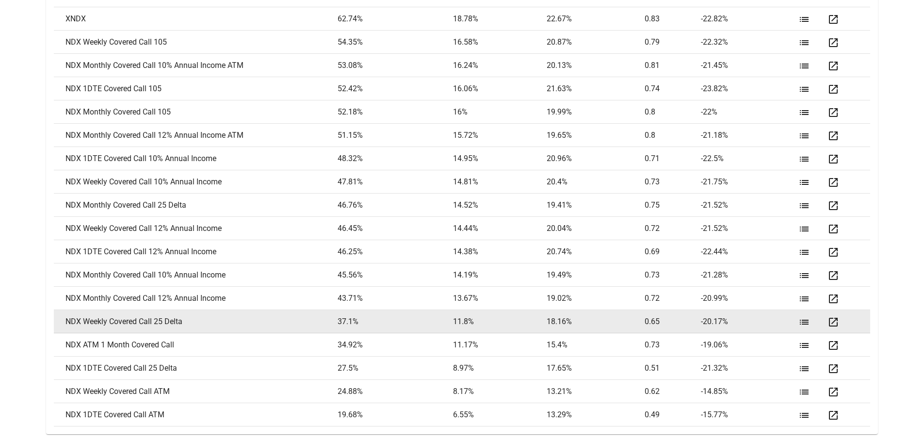
scroll to position [1308, 0]
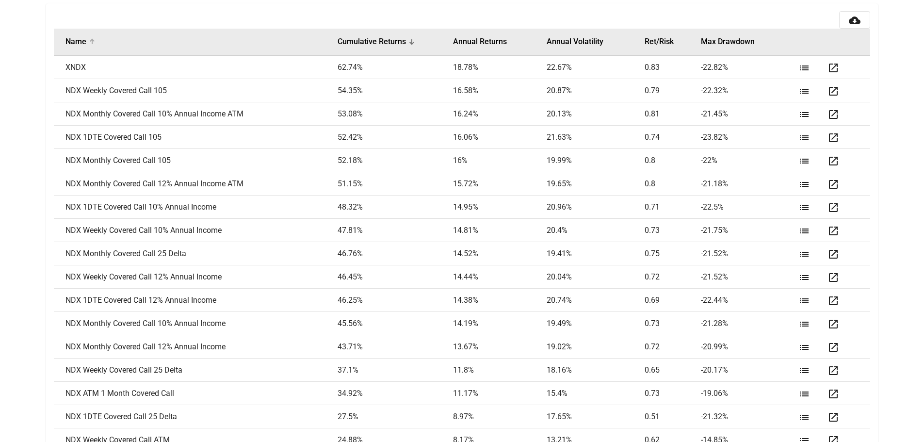
click at [117, 39] on div "Name" at bounding box center [202, 42] width 272 height 10
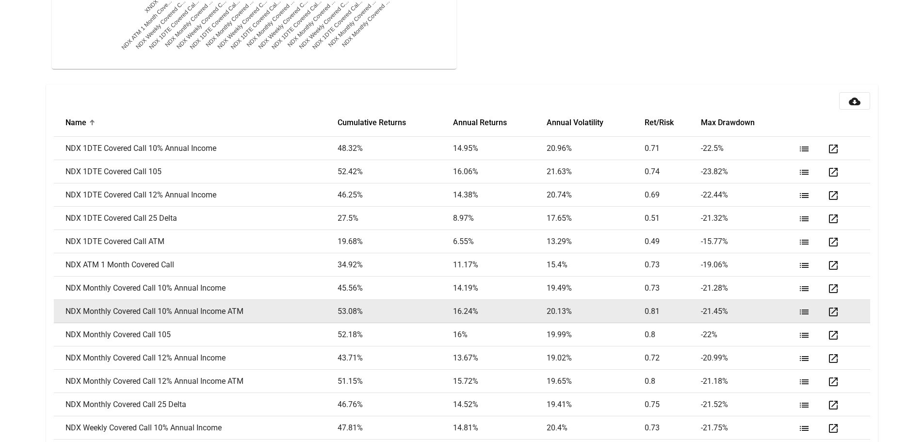
scroll to position [1211, 0]
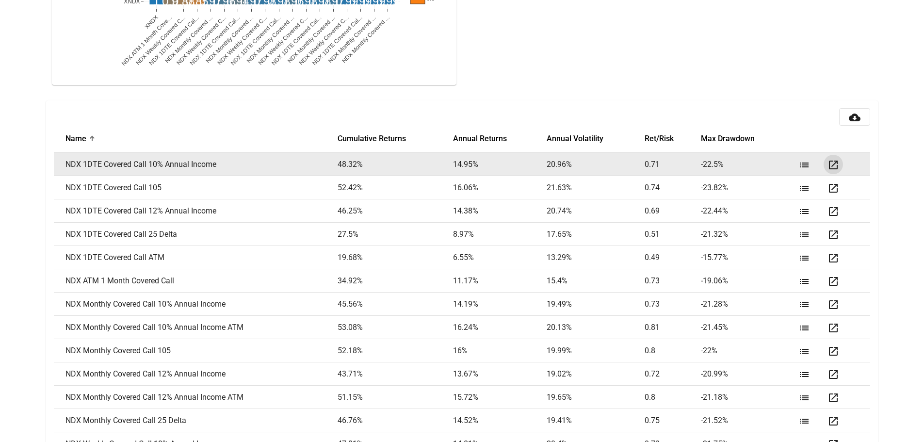
click at [836, 163] on mat-icon "open_in_new" at bounding box center [834, 165] width 12 height 12
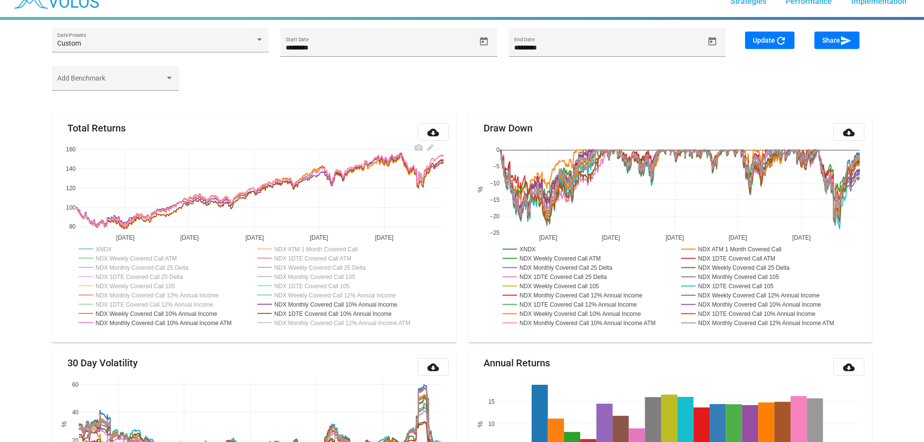
scroll to position [0, 0]
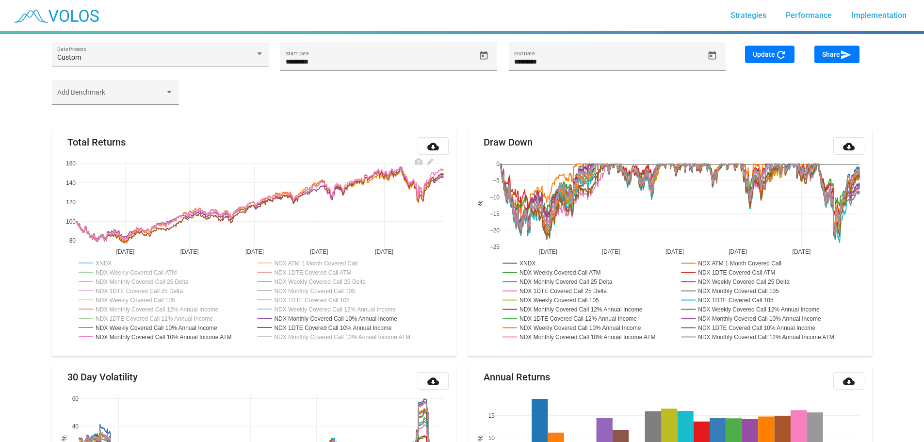
click at [310, 318] on rect at bounding box center [337, 317] width 165 height 9
click at [294, 327] on rect at bounding box center [333, 327] width 156 height 9
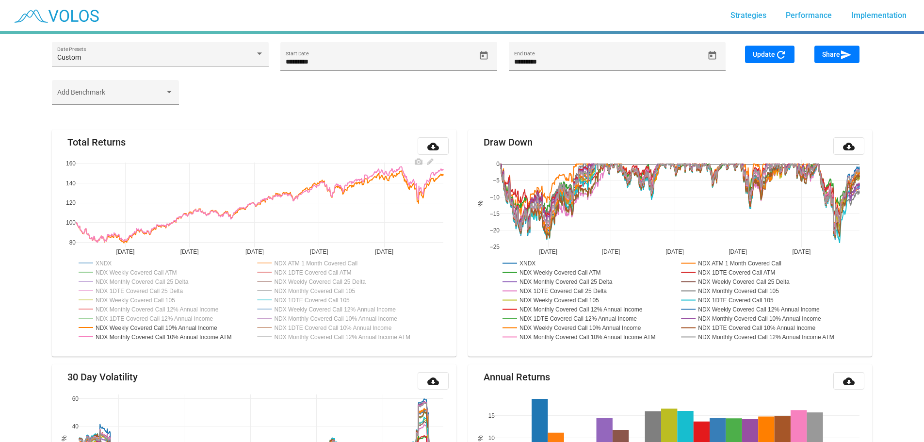
click at [294, 327] on rect at bounding box center [333, 327] width 156 height 9
drag, startPoint x: 531, startPoint y: 262, endPoint x: 532, endPoint y: 272, distance: 10.2
click at [531, 262] on rect at bounding box center [519, 263] width 39 height 9
click at [532, 272] on rect at bounding box center [556, 272] width 112 height 9
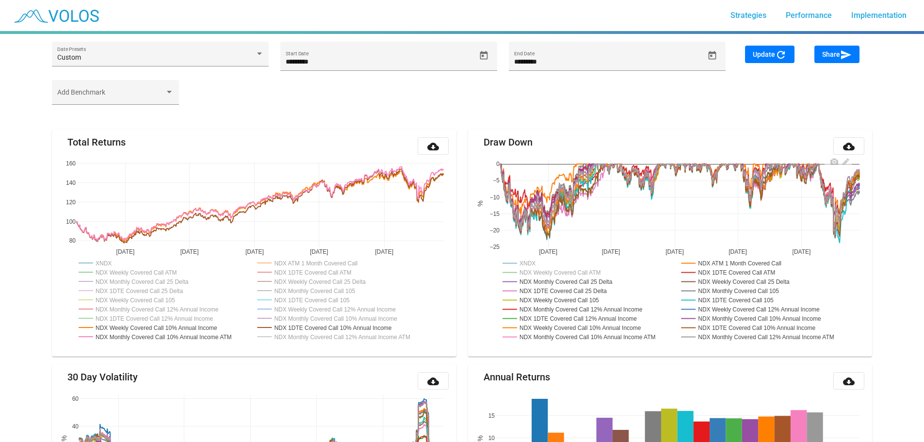
click at [532, 281] on rect at bounding box center [565, 281] width 131 height 9
click at [533, 292] on rect at bounding box center [561, 290] width 123 height 9
click at [534, 299] on rect at bounding box center [555, 300] width 111 height 9
click at [596, 305] on rect at bounding box center [582, 309] width 165 height 9
click at [595, 318] on rect at bounding box center [578, 318] width 156 height 9
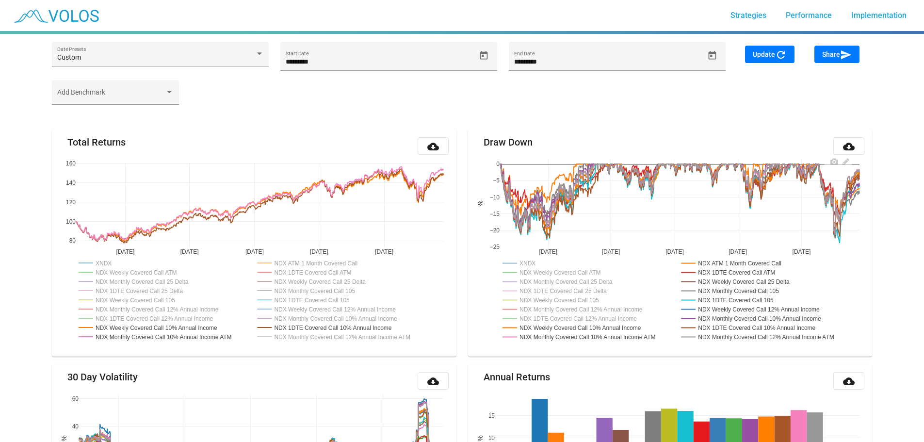
click at [756, 333] on rect at bounding box center [767, 336] width 176 height 9
click at [759, 312] on rect at bounding box center [758, 309] width 159 height 9
click at [757, 298] on rect at bounding box center [733, 300] width 109 height 9
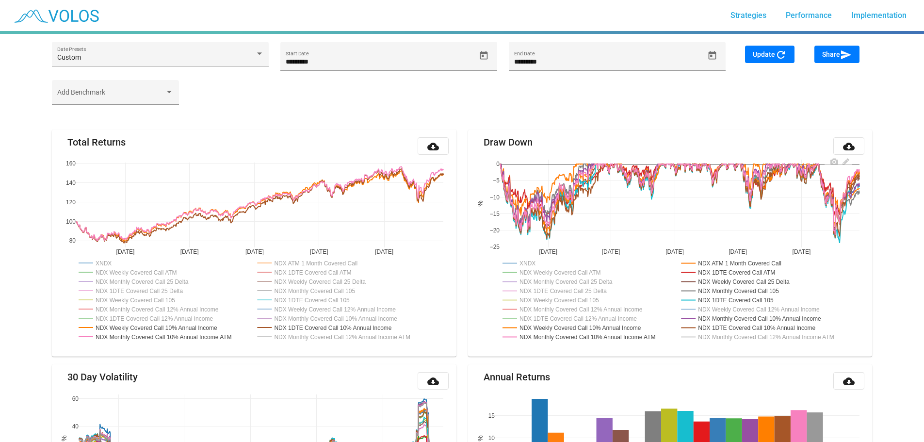
click at [757, 287] on rect at bounding box center [735, 290] width 113 height 9
click at [757, 279] on rect at bounding box center [741, 281] width 124 height 9
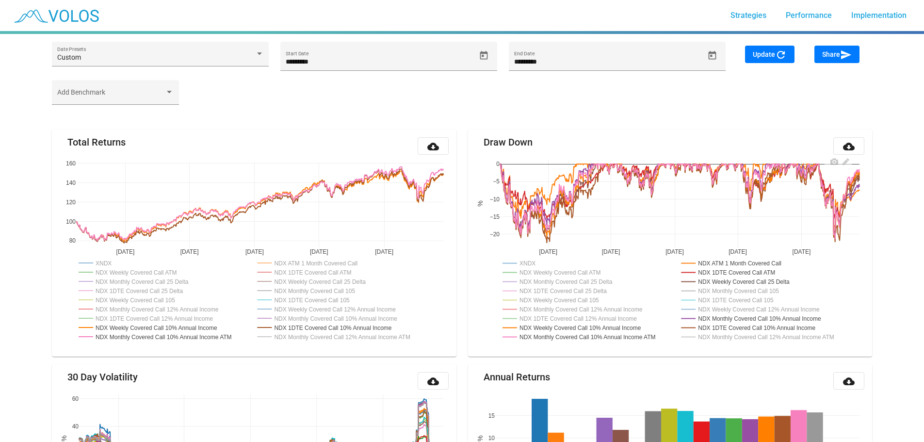
drag, startPoint x: 757, startPoint y: 271, endPoint x: 757, endPoint y: 260, distance: 11.2
click at [757, 270] on rect at bounding box center [733, 272] width 108 height 9
click at [757, 260] on rect at bounding box center [736, 263] width 115 height 9
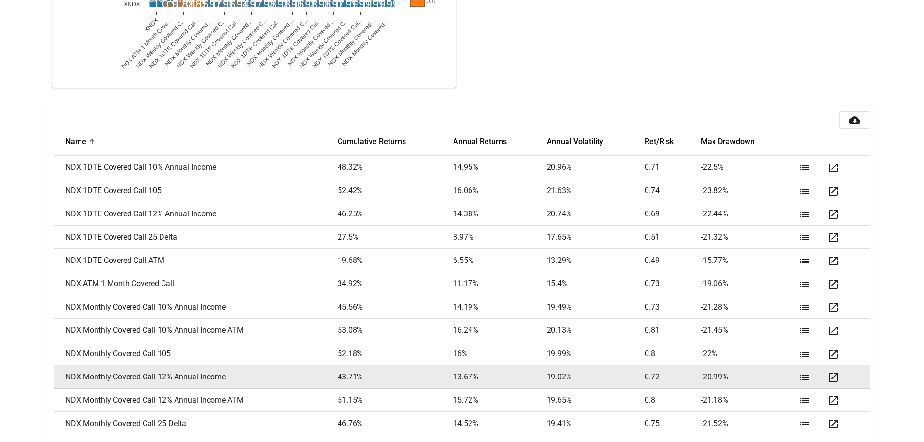
scroll to position [1357, 0]
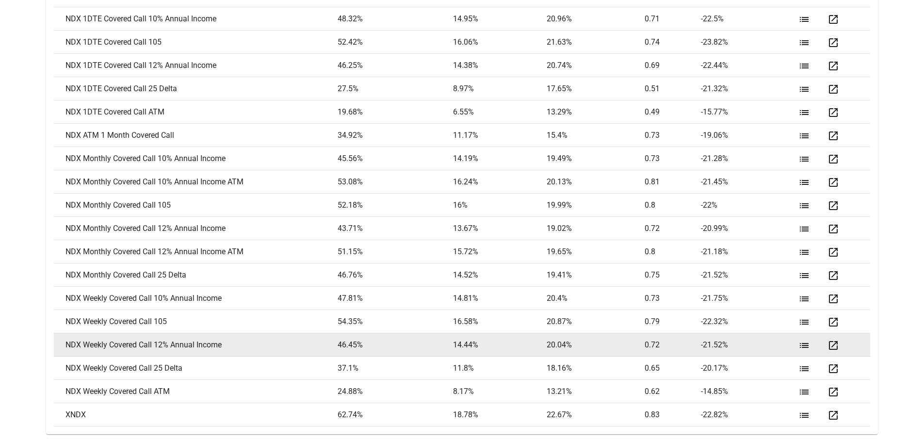
click at [837, 345] on mat-icon "open_in_new" at bounding box center [834, 346] width 12 height 12
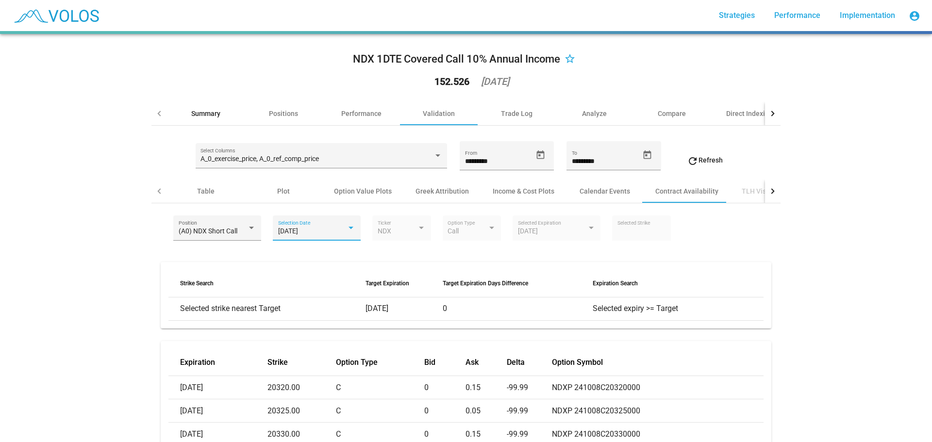
click at [211, 116] on div "Summary" at bounding box center [205, 114] width 29 height 10
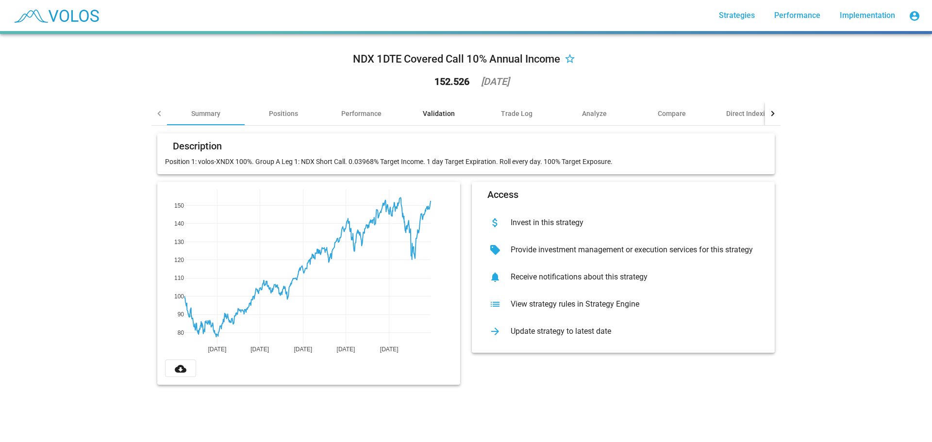
click at [449, 115] on div "Validation" at bounding box center [439, 114] width 32 height 10
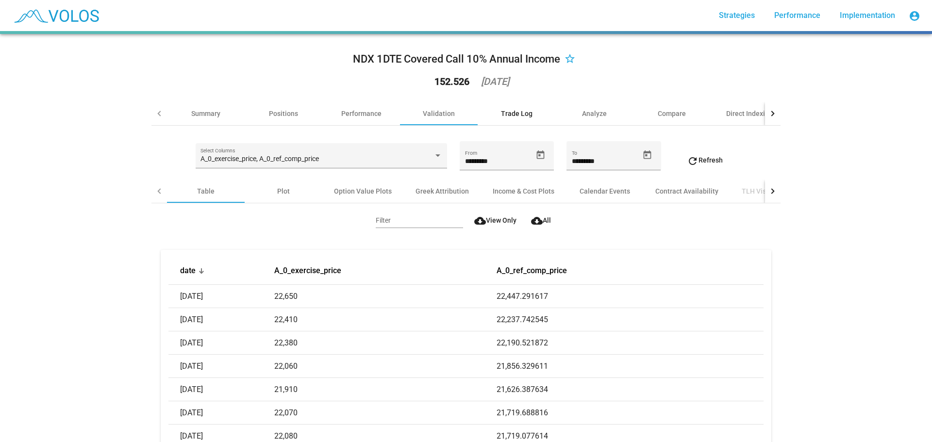
click at [521, 119] on div "Trade Log" at bounding box center [516, 113] width 78 height 23
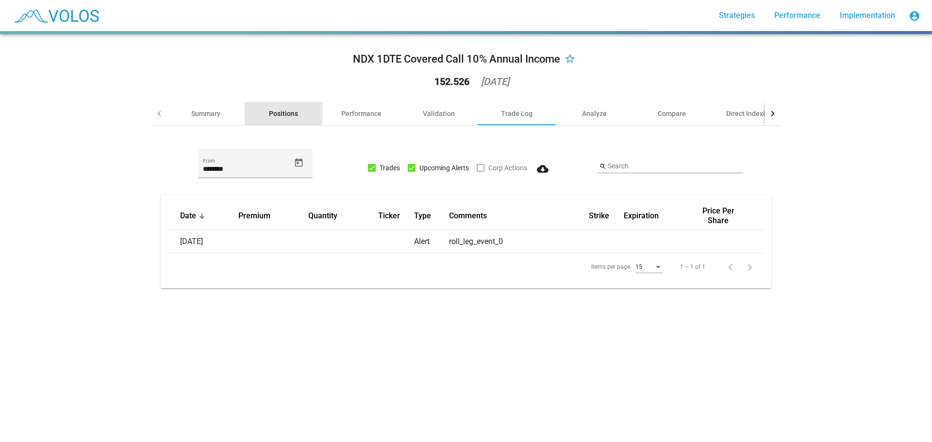
click at [291, 115] on div "Positions" at bounding box center [283, 114] width 29 height 10
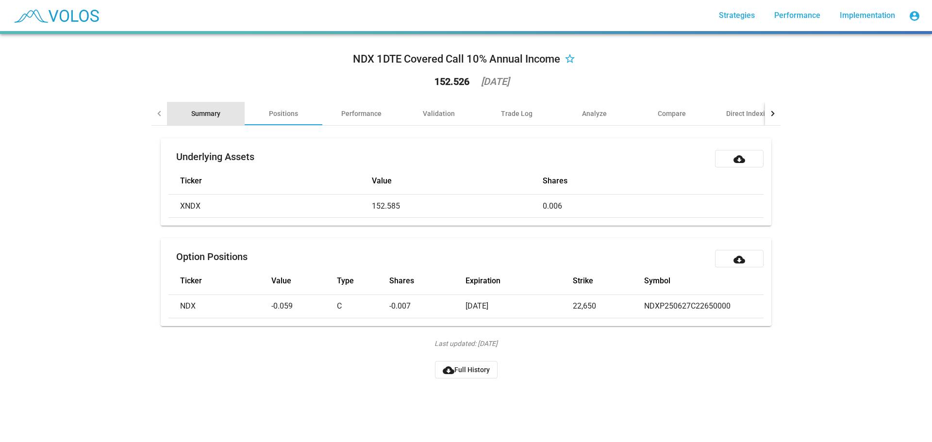
click at [197, 122] on div "Summary" at bounding box center [206, 113] width 78 height 23
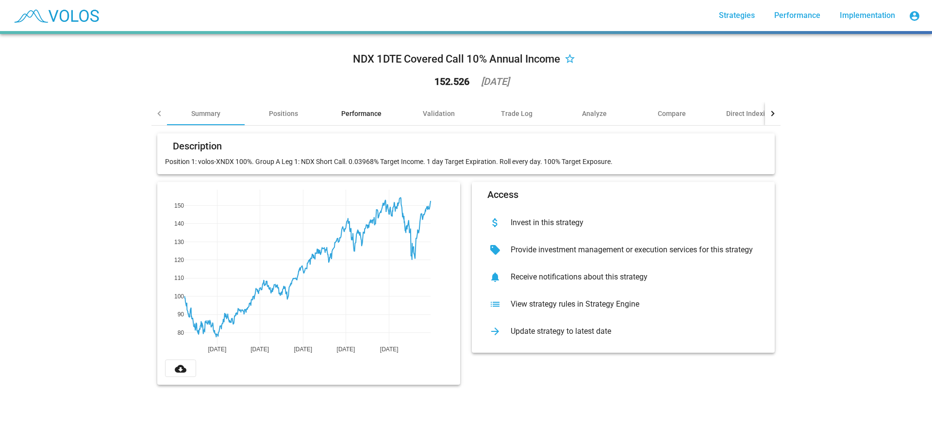
click at [346, 113] on div "Performance" at bounding box center [361, 114] width 40 height 10
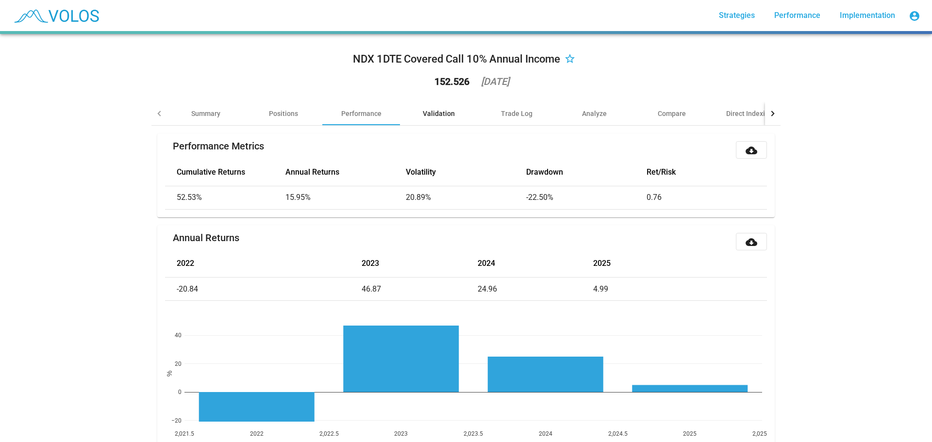
click at [426, 116] on div "Validation" at bounding box center [439, 114] width 32 height 10
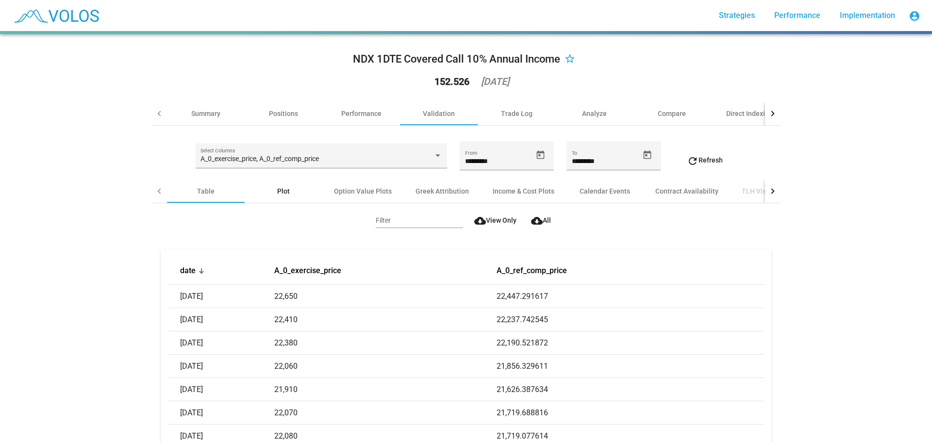
click at [281, 189] on div "Plot" at bounding box center [283, 191] width 13 height 10
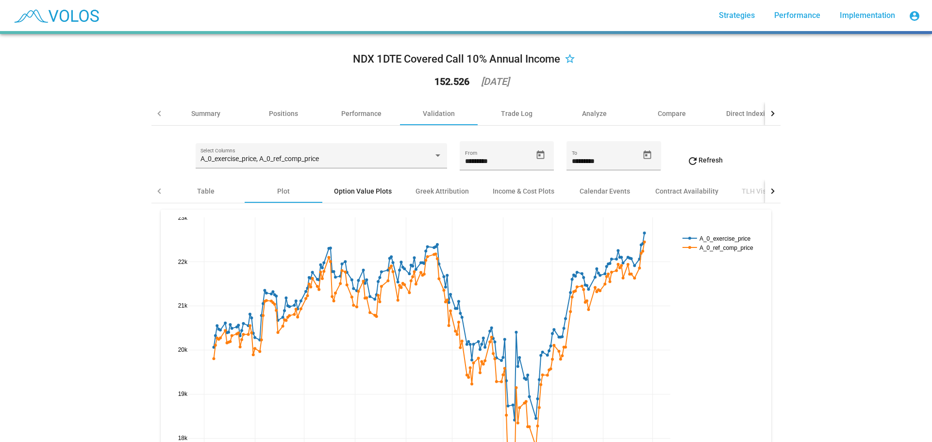
click at [359, 189] on div "Option Value Plots" at bounding box center [363, 191] width 58 height 10
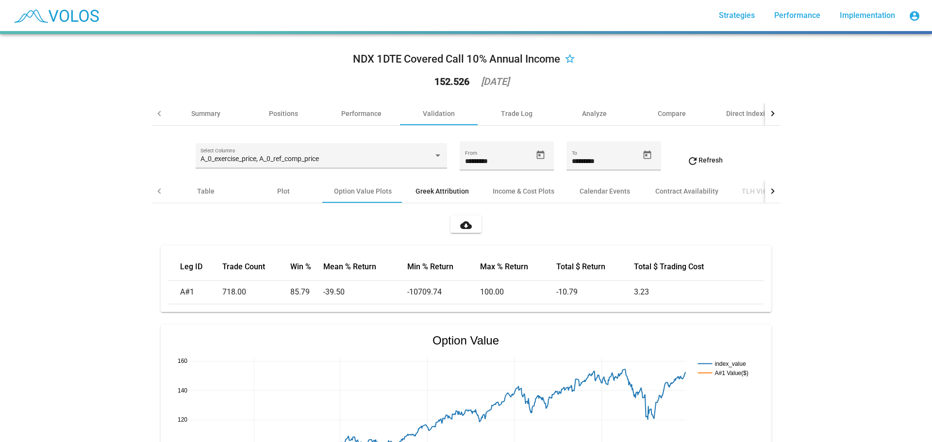
click at [433, 185] on div "Greek Attribution" at bounding box center [442, 191] width 78 height 23
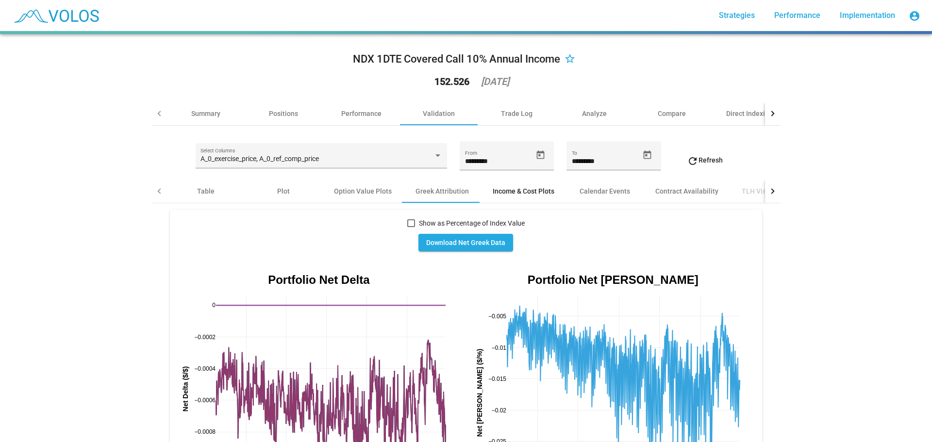
click at [518, 190] on div "Income & Cost Plots" at bounding box center [524, 191] width 62 height 10
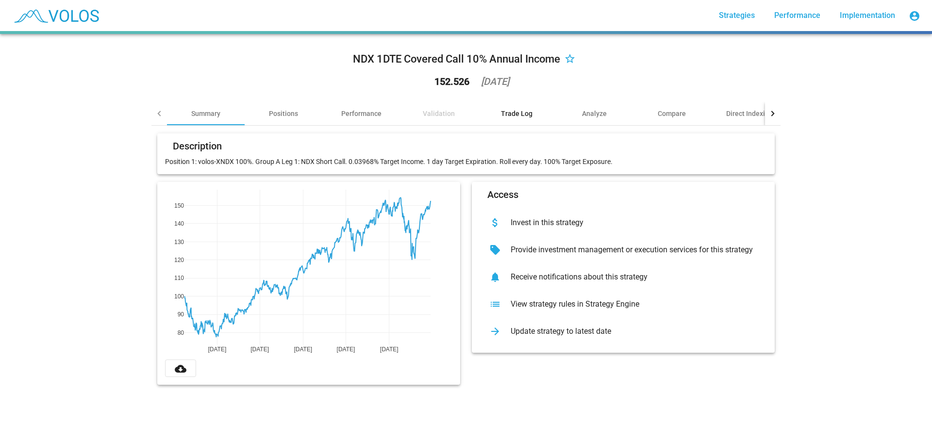
click at [510, 110] on div "Trade Log" at bounding box center [517, 114] width 32 height 10
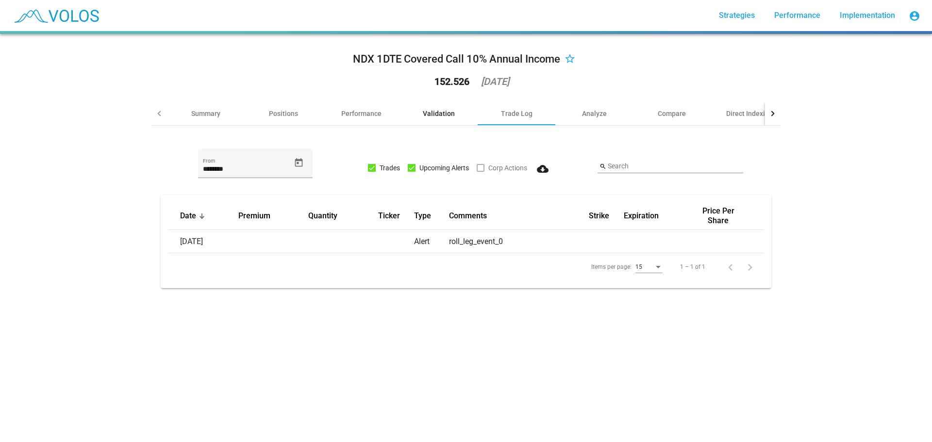
click at [430, 104] on div "Validation" at bounding box center [439, 113] width 78 height 23
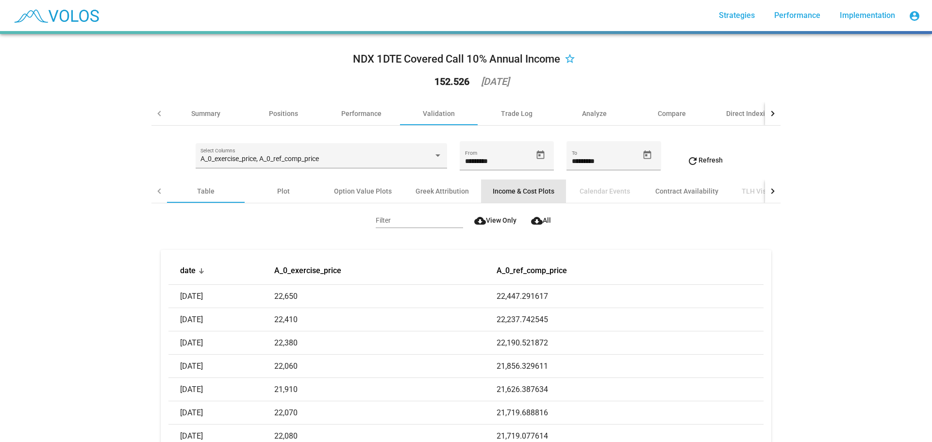
click at [505, 193] on div "Income & Cost Plots" at bounding box center [524, 191] width 62 height 10
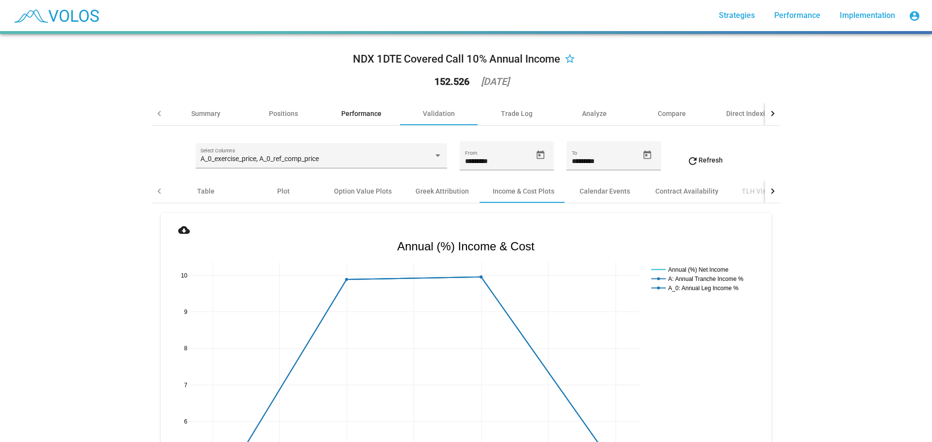
click at [360, 118] on div "Performance" at bounding box center [361, 114] width 40 height 10
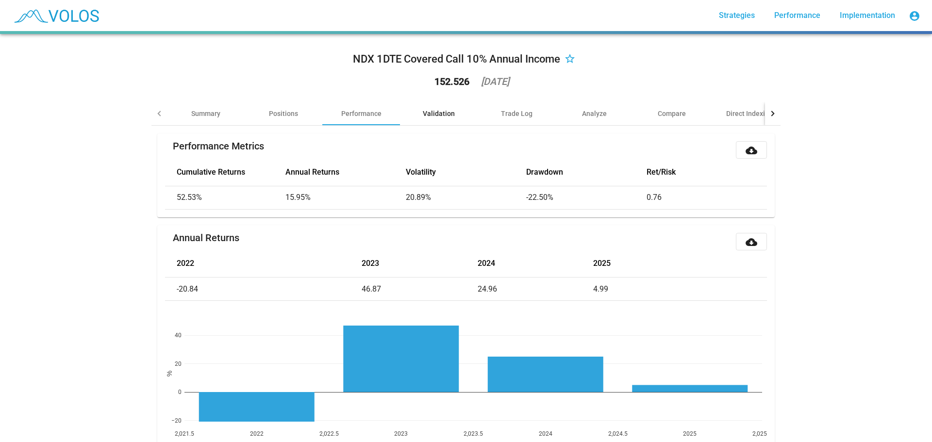
click at [431, 111] on div "Validation" at bounding box center [439, 114] width 32 height 10
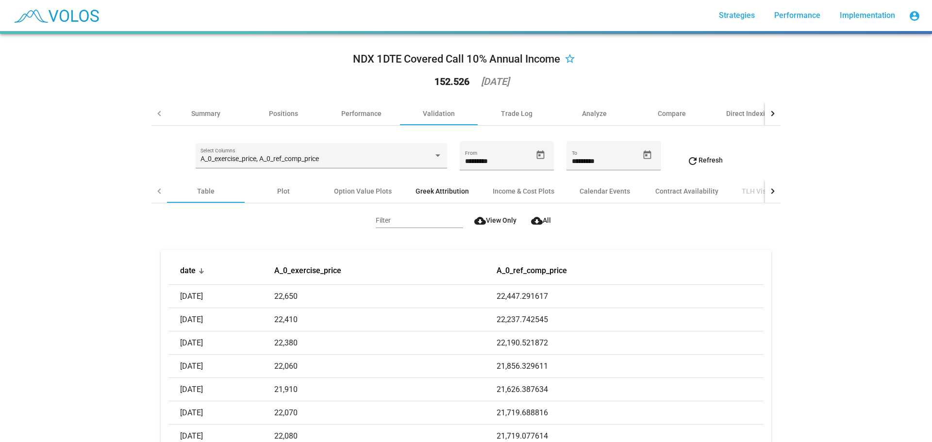
click at [423, 192] on div "Greek Attribution" at bounding box center [441, 191] width 53 height 10
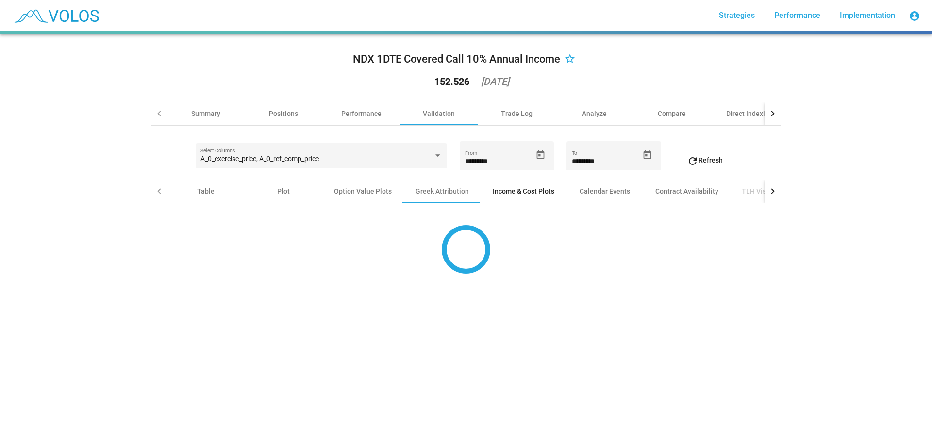
click at [502, 189] on div "Income & Cost Plots" at bounding box center [524, 191] width 62 height 10
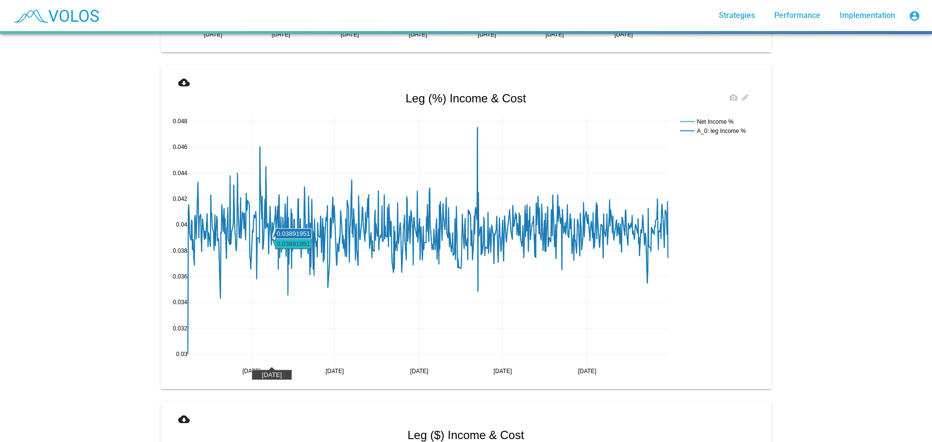
scroll to position [825, 0]
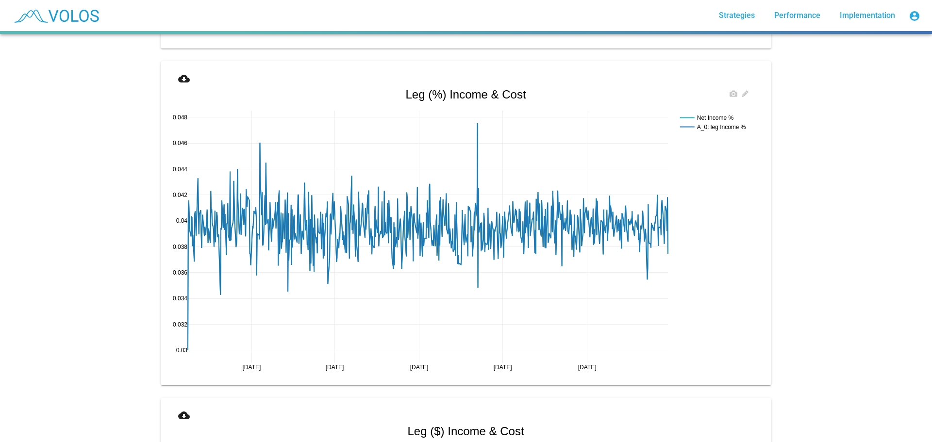
click at [714, 116] on rect at bounding box center [715, 117] width 77 height 9
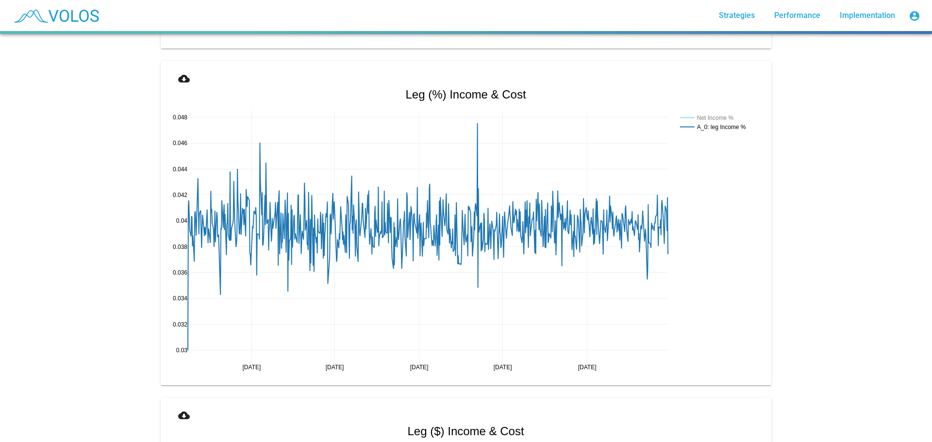
click at [70, 149] on div "NDX 1DTE Covered Call 10% Annual Income star_border 152.526 2025-06-26 Summary …" at bounding box center [466, 238] width 932 height 408
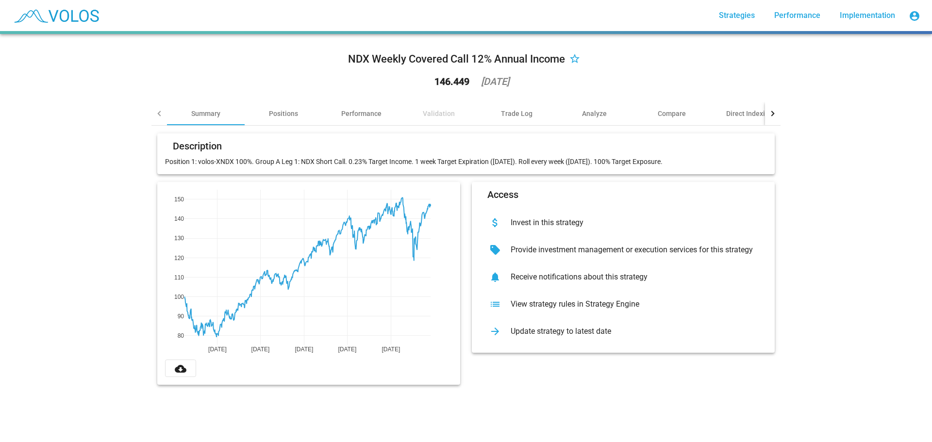
click at [288, 76] on div "NDX Weekly Covered Call 12% Annual Income star_border 146.449 [DATE]" at bounding box center [465, 72] width 629 height 60
click at [436, 112] on div "Validation" at bounding box center [439, 114] width 32 height 10
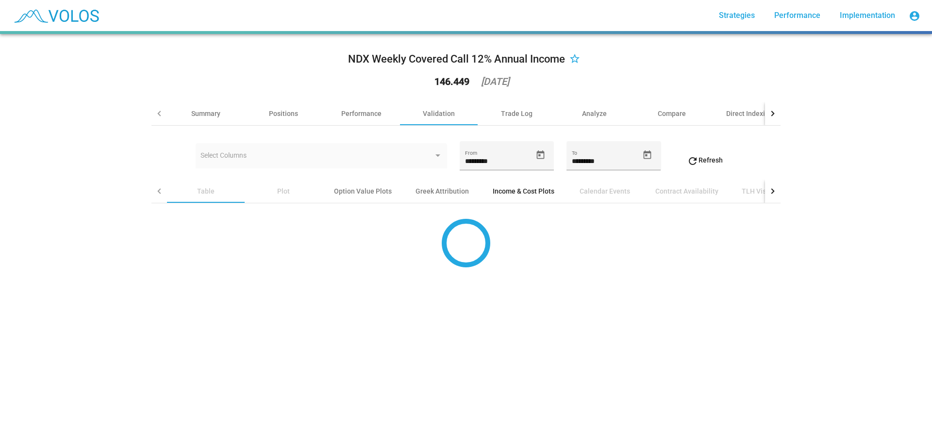
click at [500, 195] on div "Income & Cost Plots" at bounding box center [524, 191] width 62 height 10
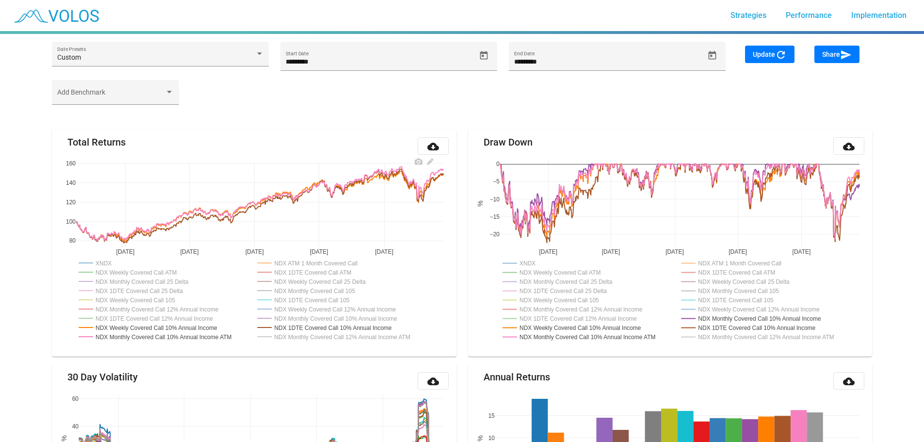
click at [109, 273] on rect at bounding box center [132, 271] width 112 height 9
click at [218, 327] on rect at bounding box center [155, 327] width 159 height 9
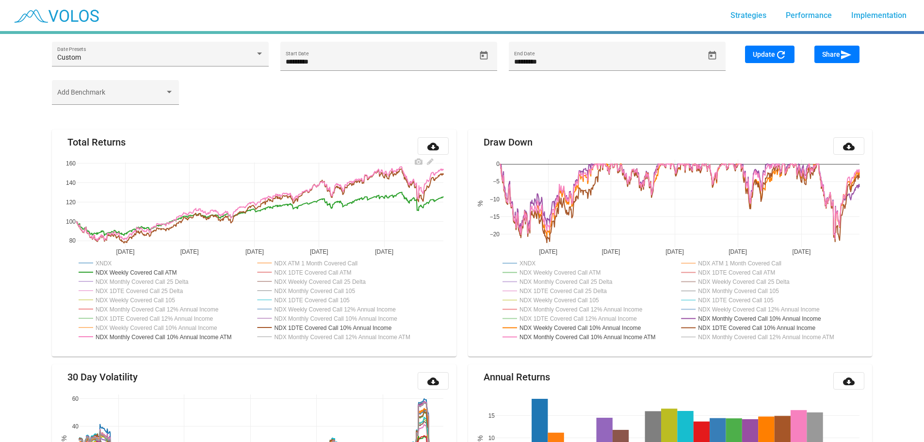
click at [222, 338] on rect at bounding box center [165, 336] width 178 height 9
click at [373, 328] on rect at bounding box center [333, 327] width 156 height 9
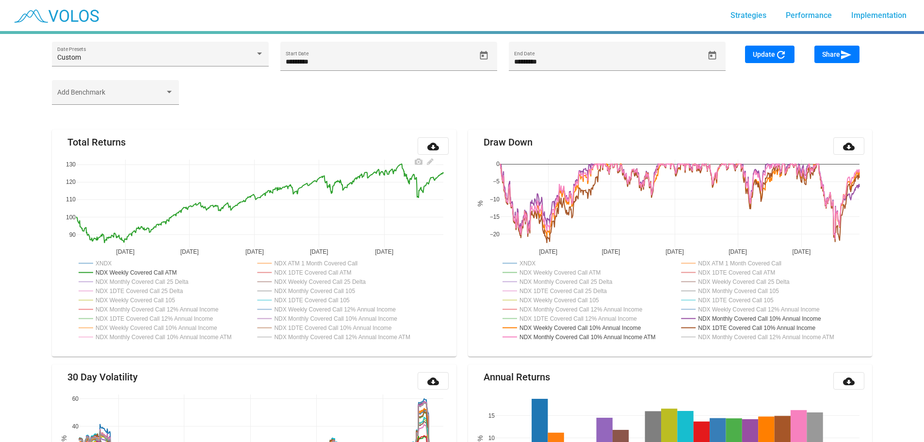
click at [313, 273] on rect at bounding box center [309, 272] width 108 height 9
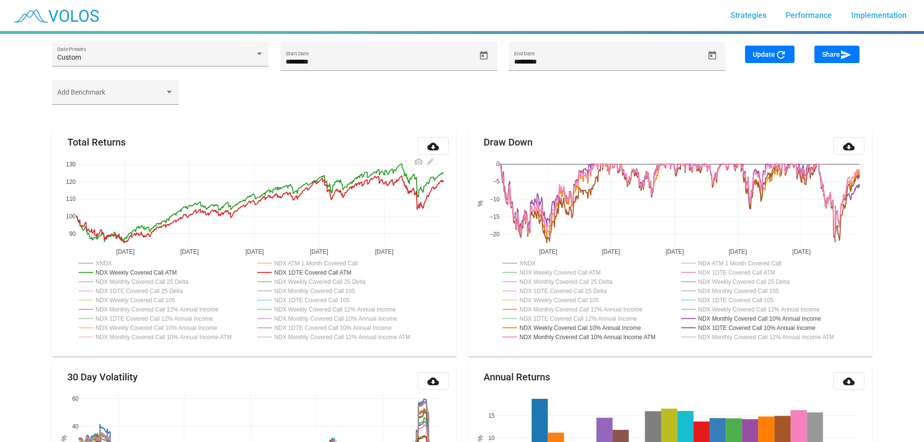
click at [319, 263] on rect at bounding box center [312, 263] width 115 height 9
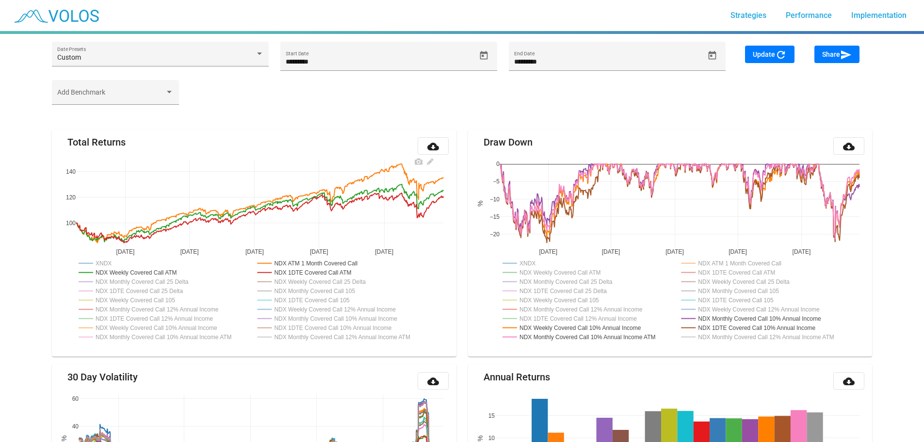
click at [104, 261] on rect at bounding box center [95, 263] width 39 height 9
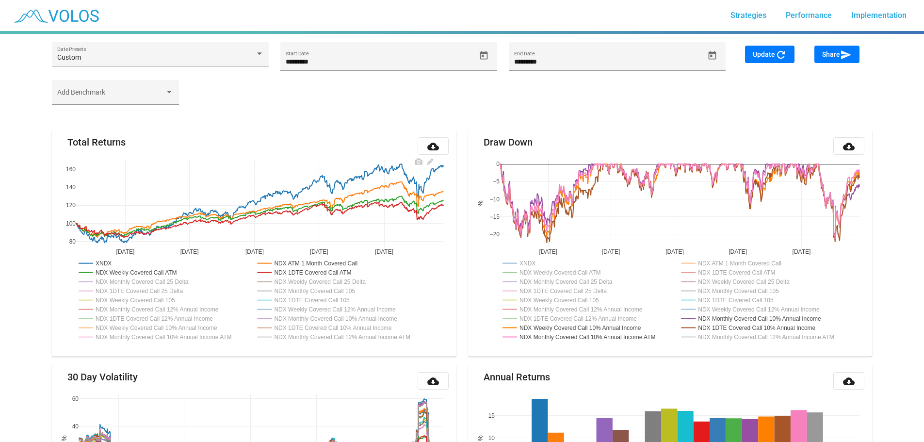
click at [102, 264] on rect at bounding box center [95, 263] width 39 height 9
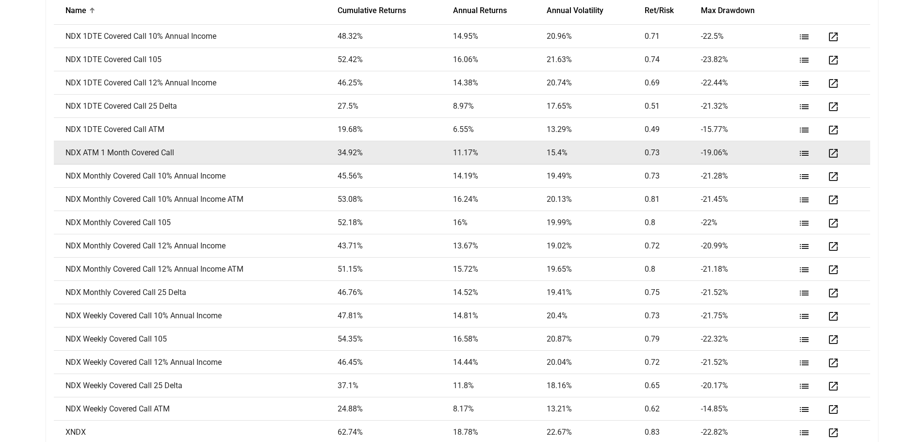
scroll to position [1357, 0]
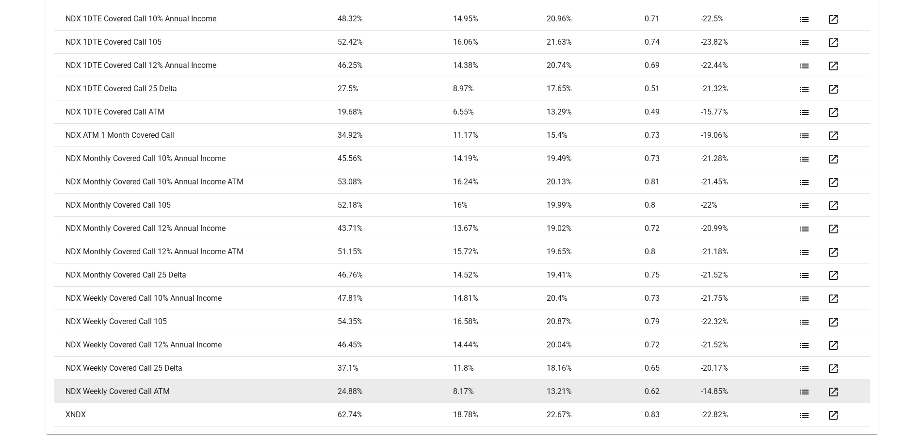
click at [838, 387] on mat-icon "open_in_new" at bounding box center [834, 392] width 12 height 12
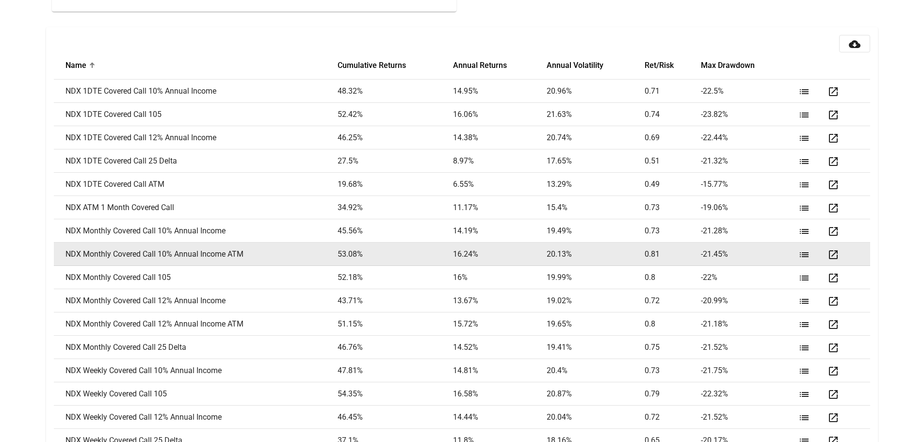
scroll to position [1308, 0]
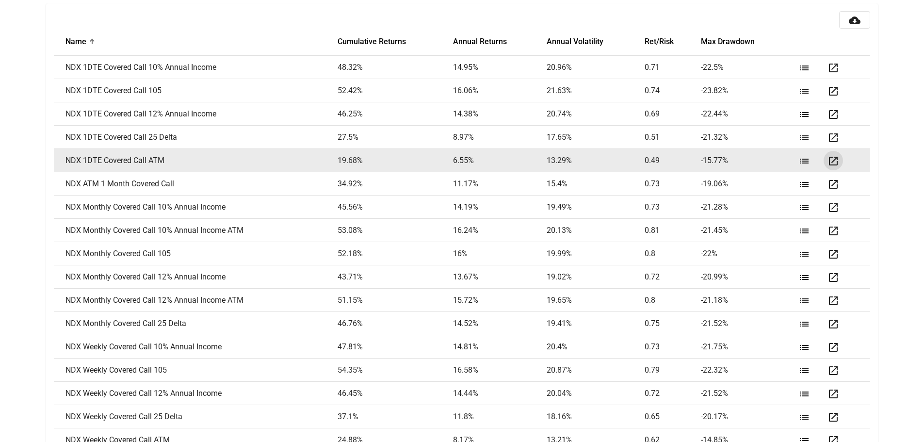
click at [834, 165] on mat-icon "open_in_new" at bounding box center [834, 161] width 12 height 12
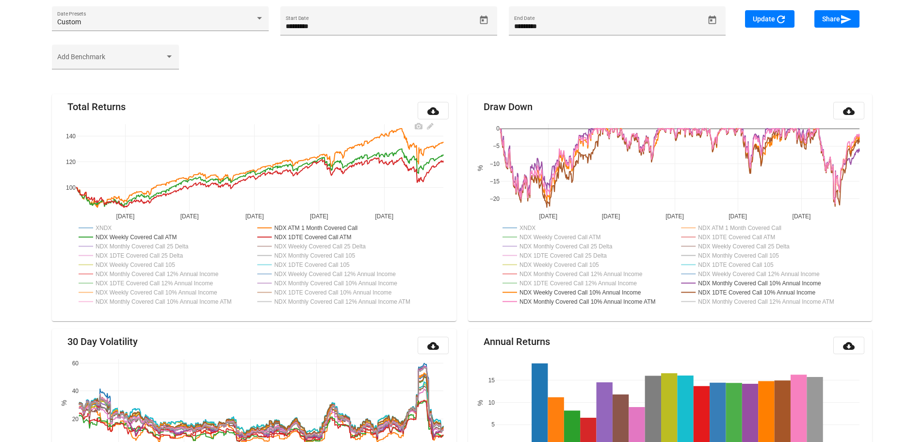
scroll to position [0, 0]
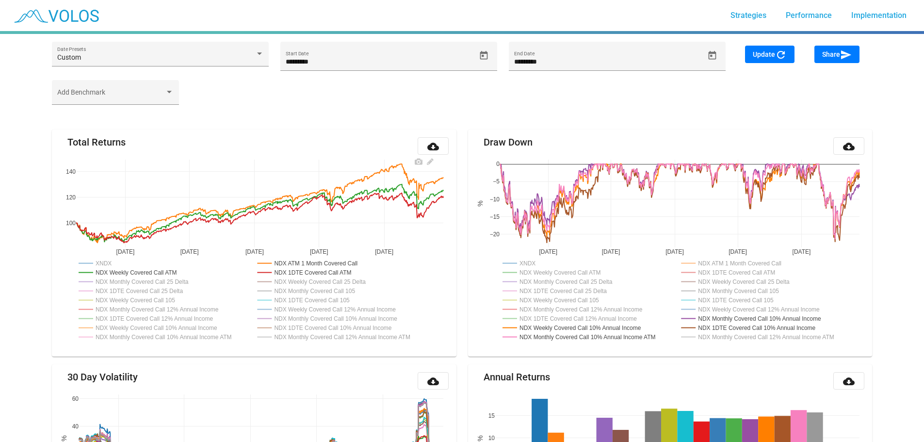
click at [312, 273] on rect at bounding box center [309, 272] width 108 height 9
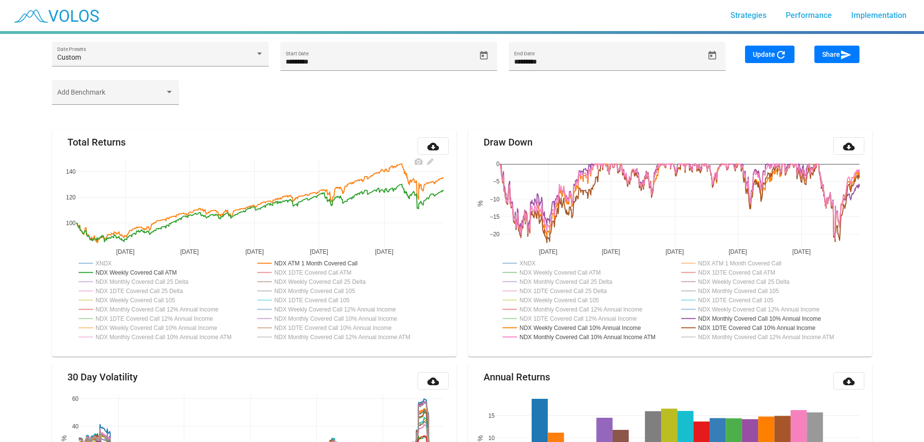
click at [312, 273] on rect at bounding box center [309, 272] width 108 height 9
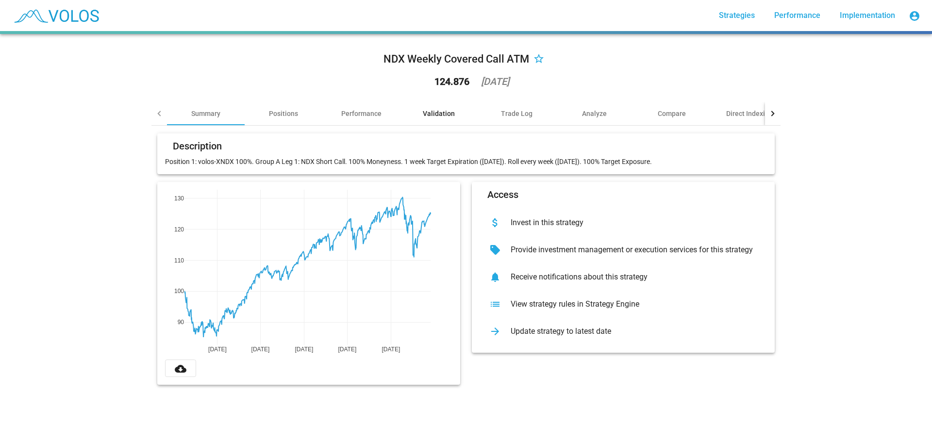
click at [426, 114] on div "Validation" at bounding box center [439, 114] width 32 height 10
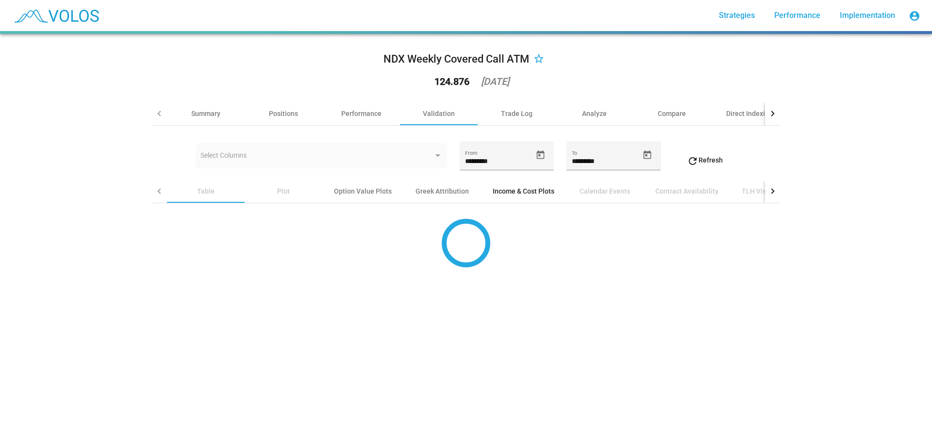
click at [497, 186] on div "Income & Cost Plots" at bounding box center [524, 191] width 62 height 10
